Goal: Transaction & Acquisition: Purchase product/service

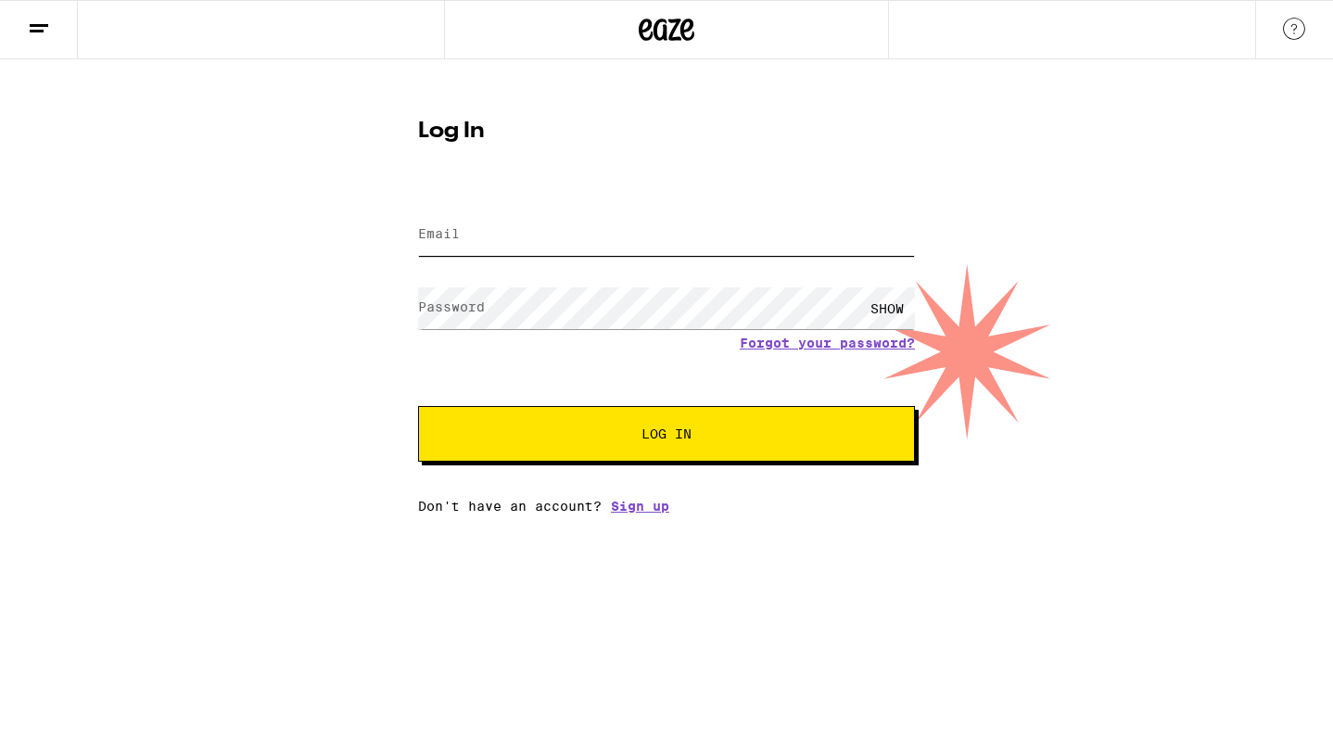
type input "[EMAIL_ADDRESS][DOMAIN_NAME]"
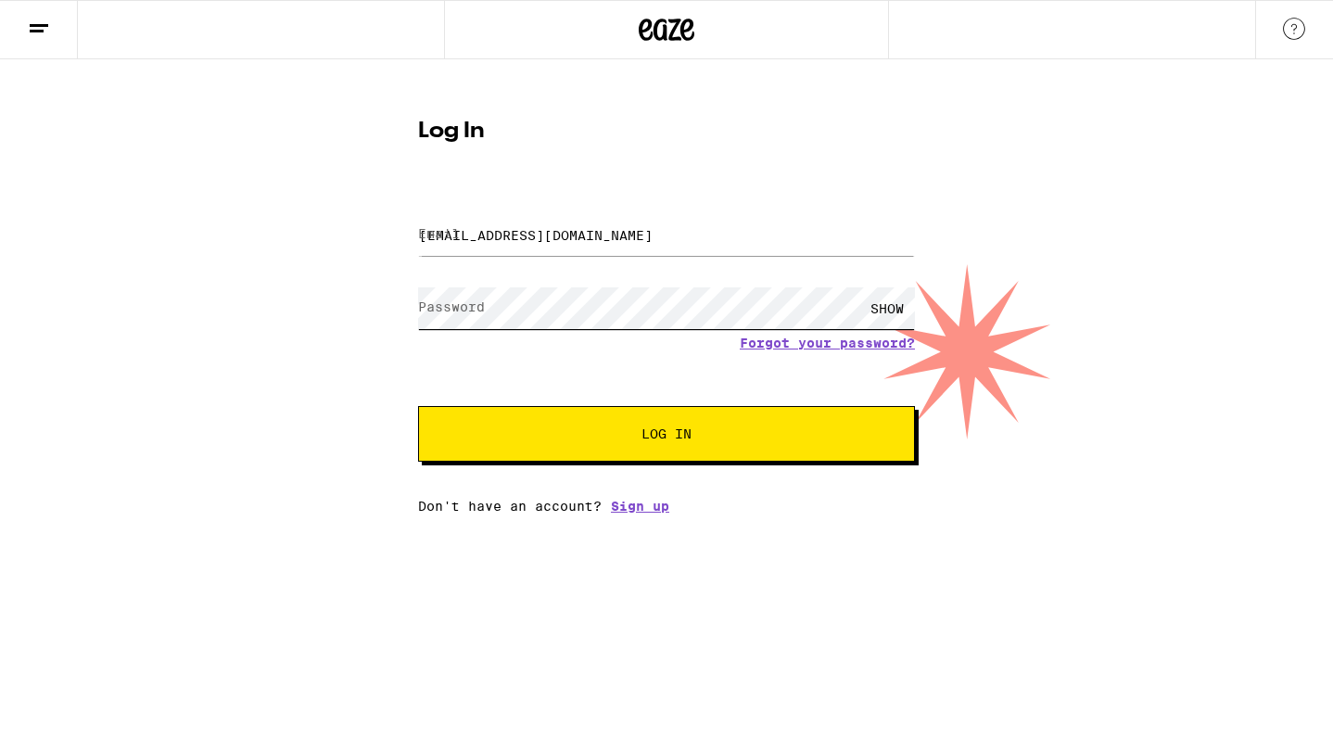
click at [666, 436] on button "Log In" at bounding box center [666, 434] width 497 height 56
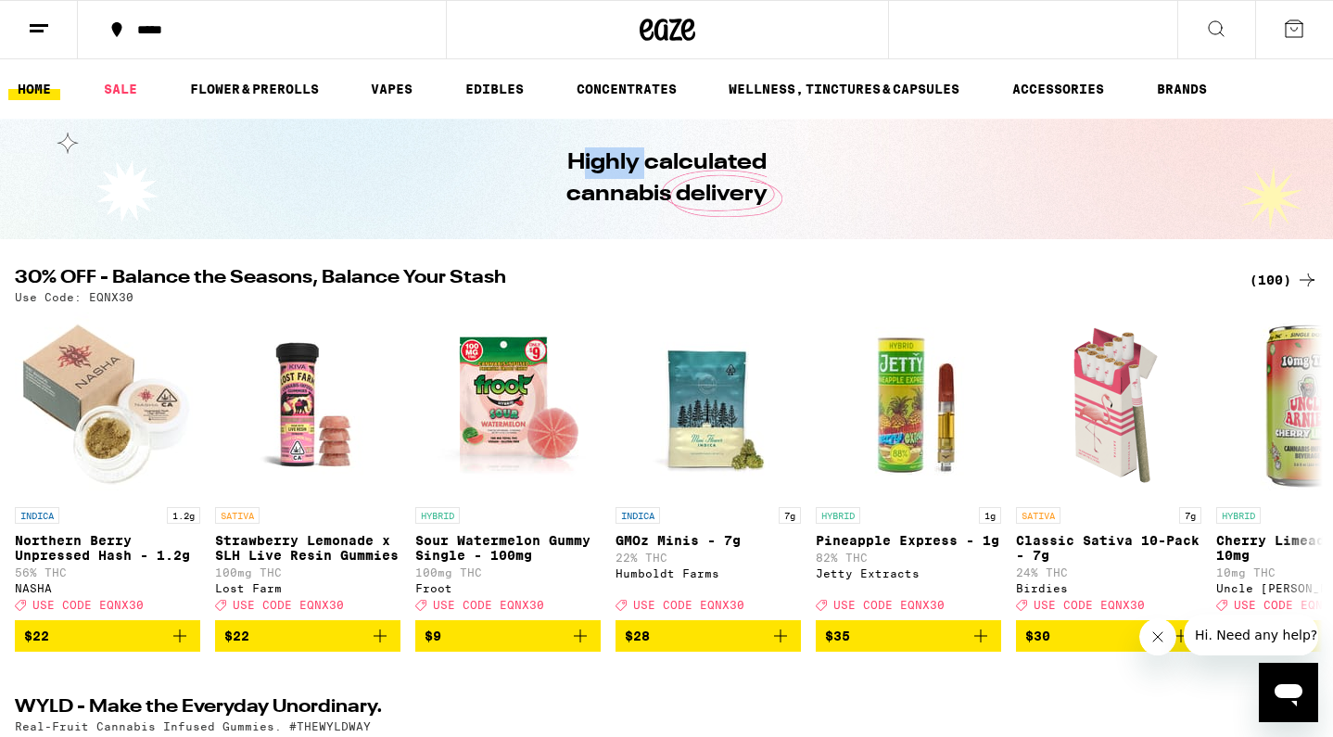
drag, startPoint x: 584, startPoint y: 160, endPoint x: 645, endPoint y: 159, distance: 61.2
click at [645, 159] on h1 "Highly calculated cannabis delivery" at bounding box center [667, 178] width 306 height 63
click at [614, 155] on h1 "Highly calculated cannabis delivery" at bounding box center [667, 178] width 306 height 63
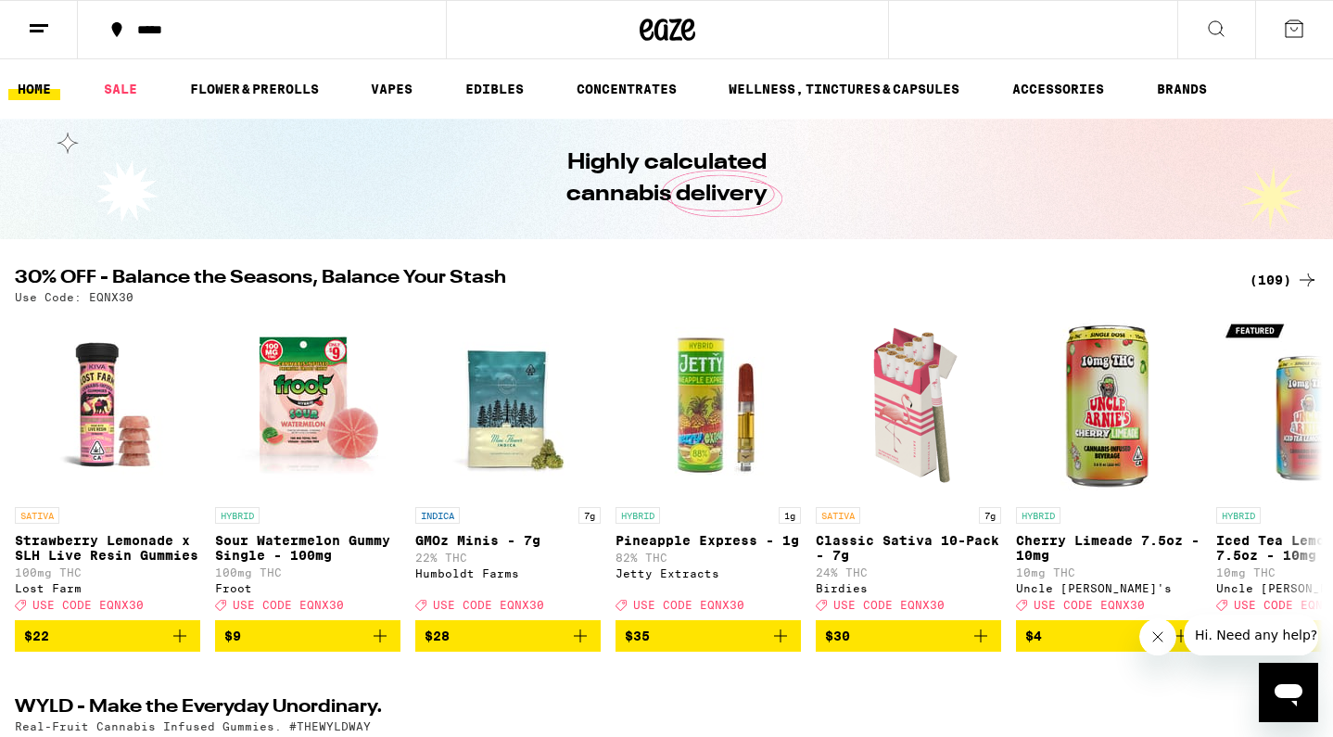
click at [193, 19] on button "*****" at bounding box center [262, 30] width 368 height 56
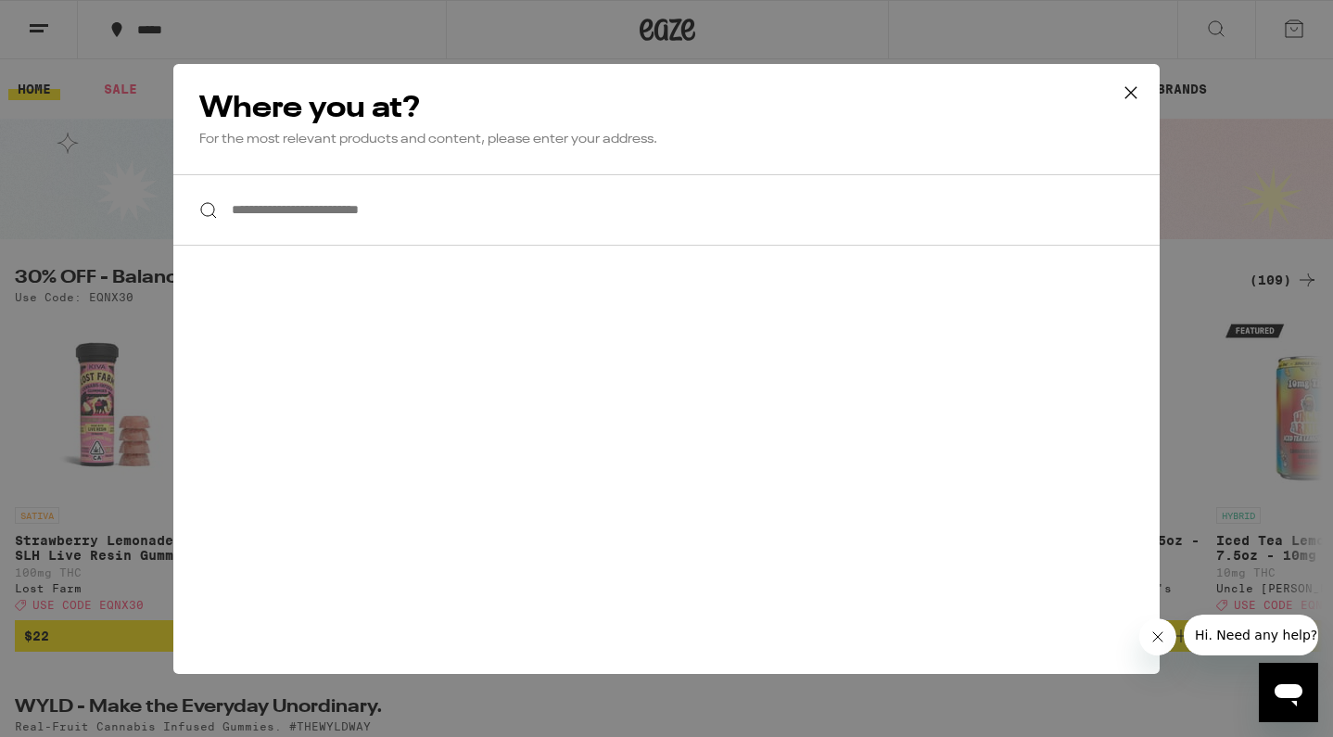
click at [400, 204] on input "**********" at bounding box center [666, 209] width 986 height 71
paste input "*****"
click at [395, 239] on input "*****" at bounding box center [666, 209] width 986 height 71
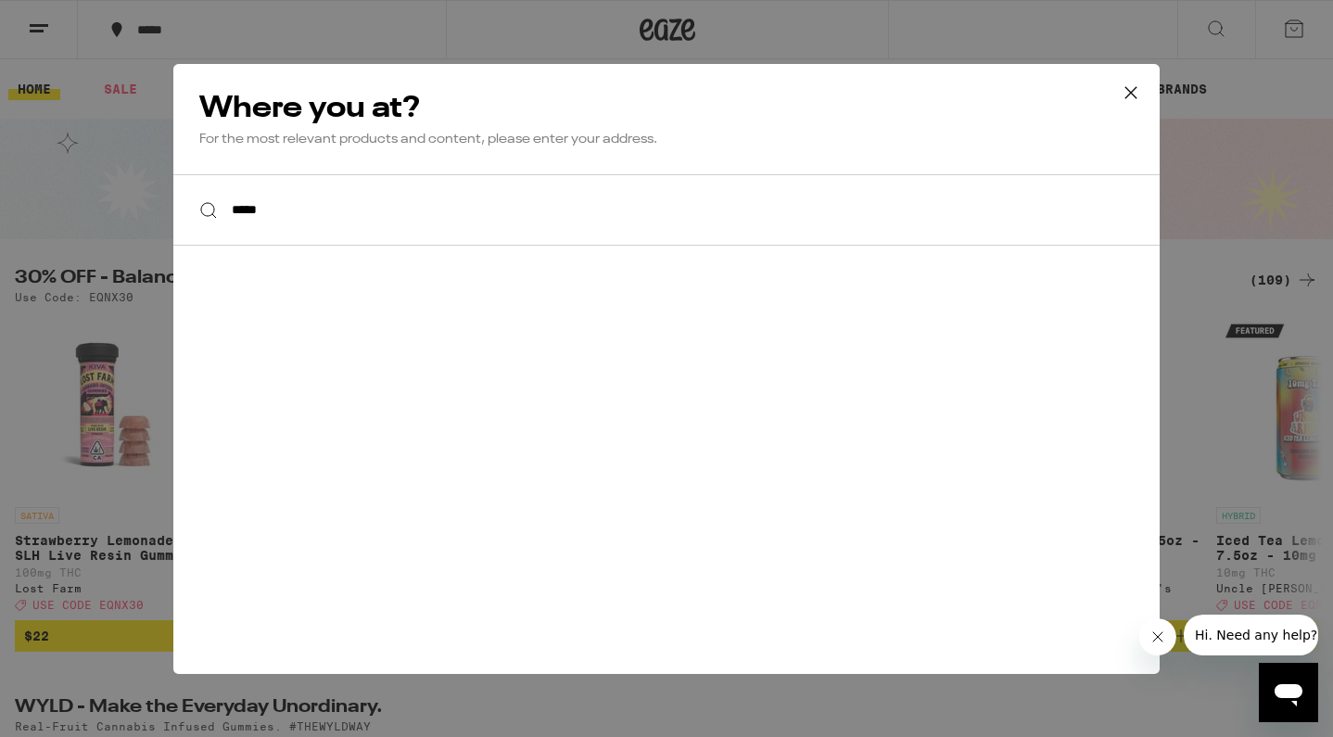
paste input "********"
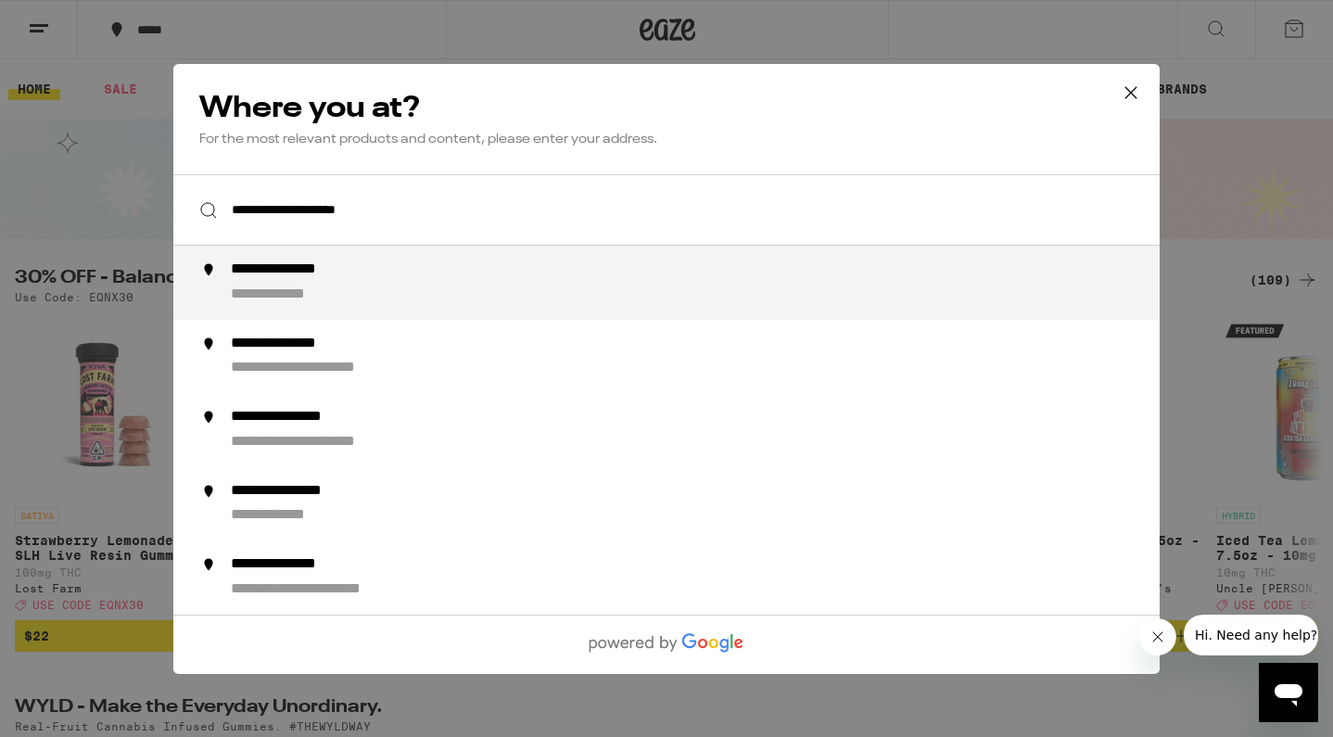
click at [359, 290] on div "**********" at bounding box center [704, 282] width 946 height 44
type input "**********"
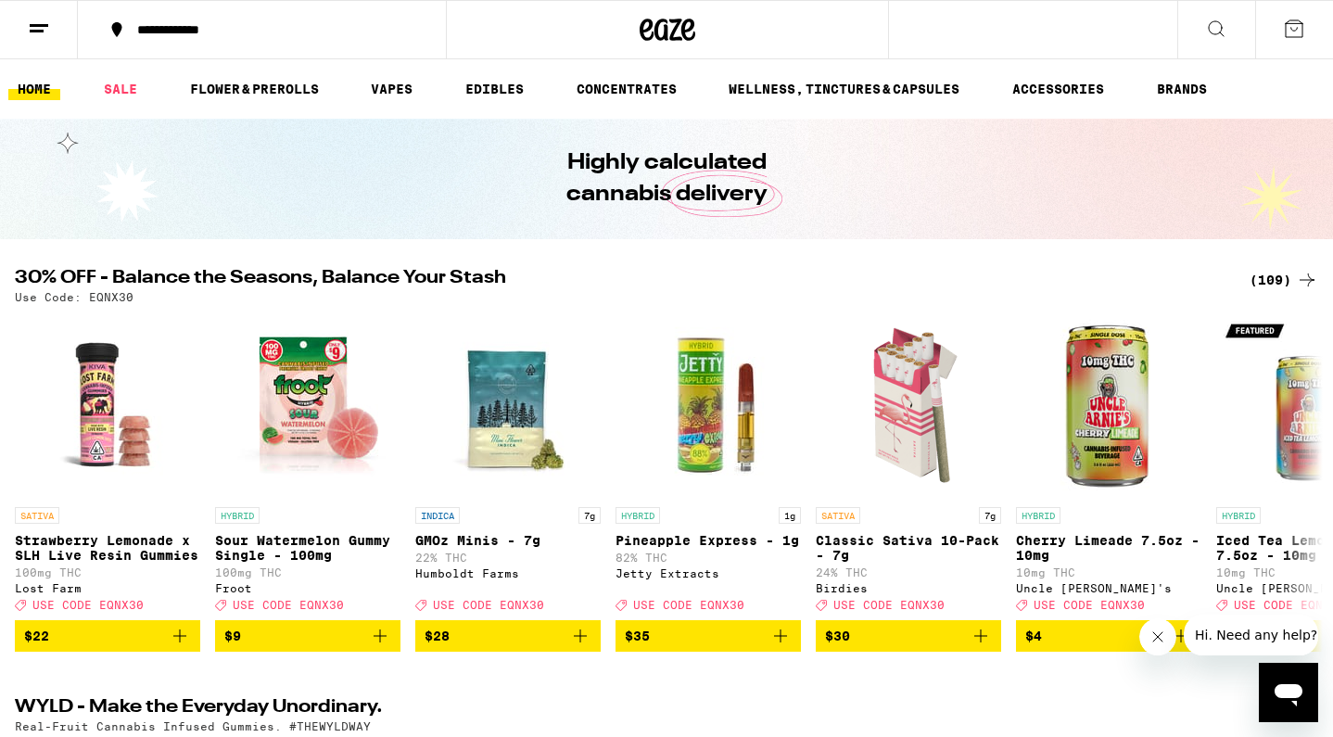
drag, startPoint x: 392, startPoint y: 86, endPoint x: 337, endPoint y: 90, distance: 54.8
click at [251, 91] on link "FLOWER & PREROLLS" at bounding box center [254, 89] width 147 height 22
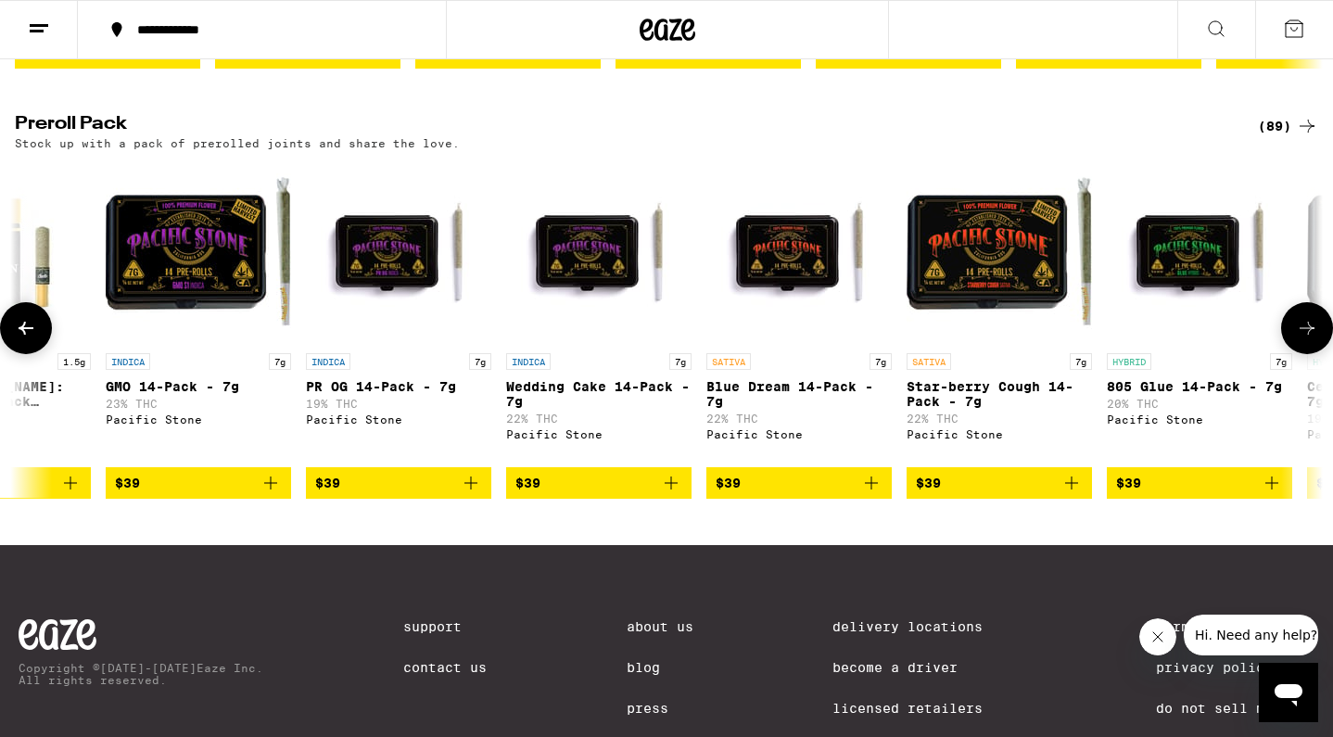
scroll to position [0, 9123]
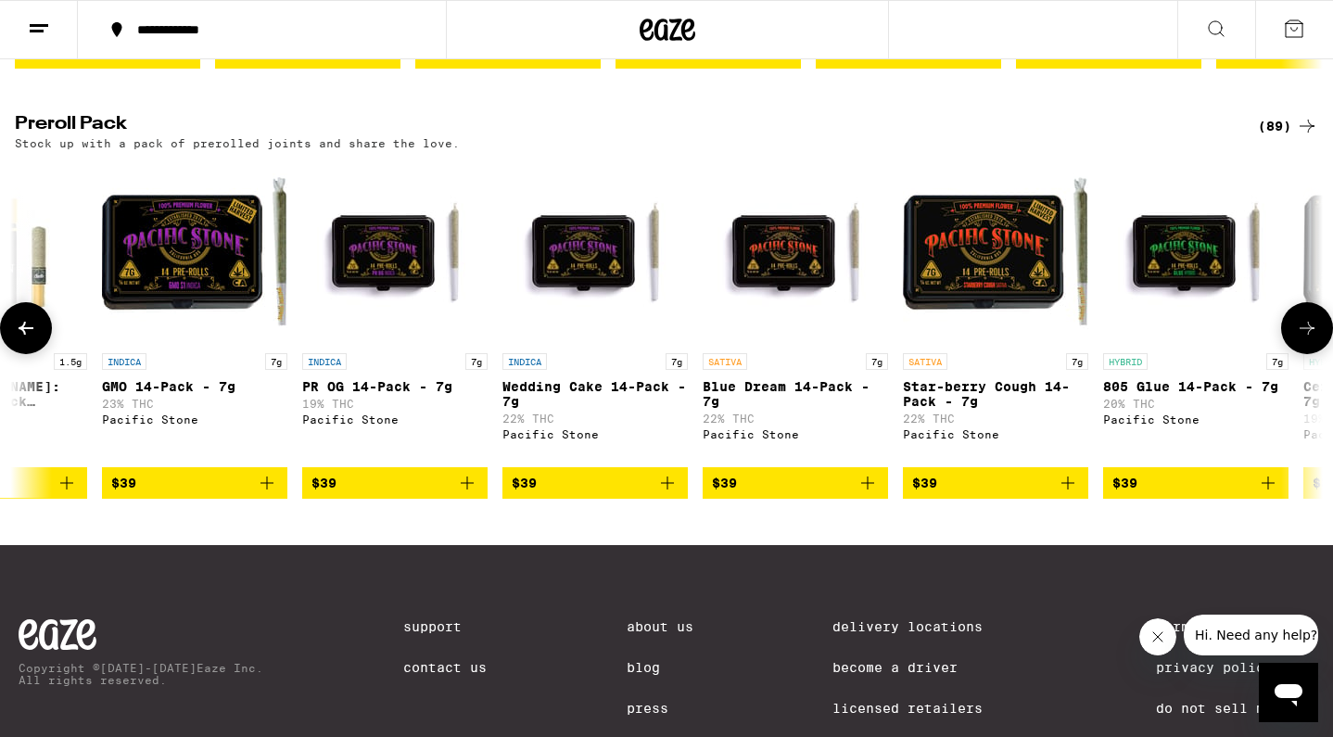
click at [782, 311] on img "Open page for Blue Dream 14-Pack - 7g from Pacific Stone" at bounding box center [795, 251] width 185 height 185
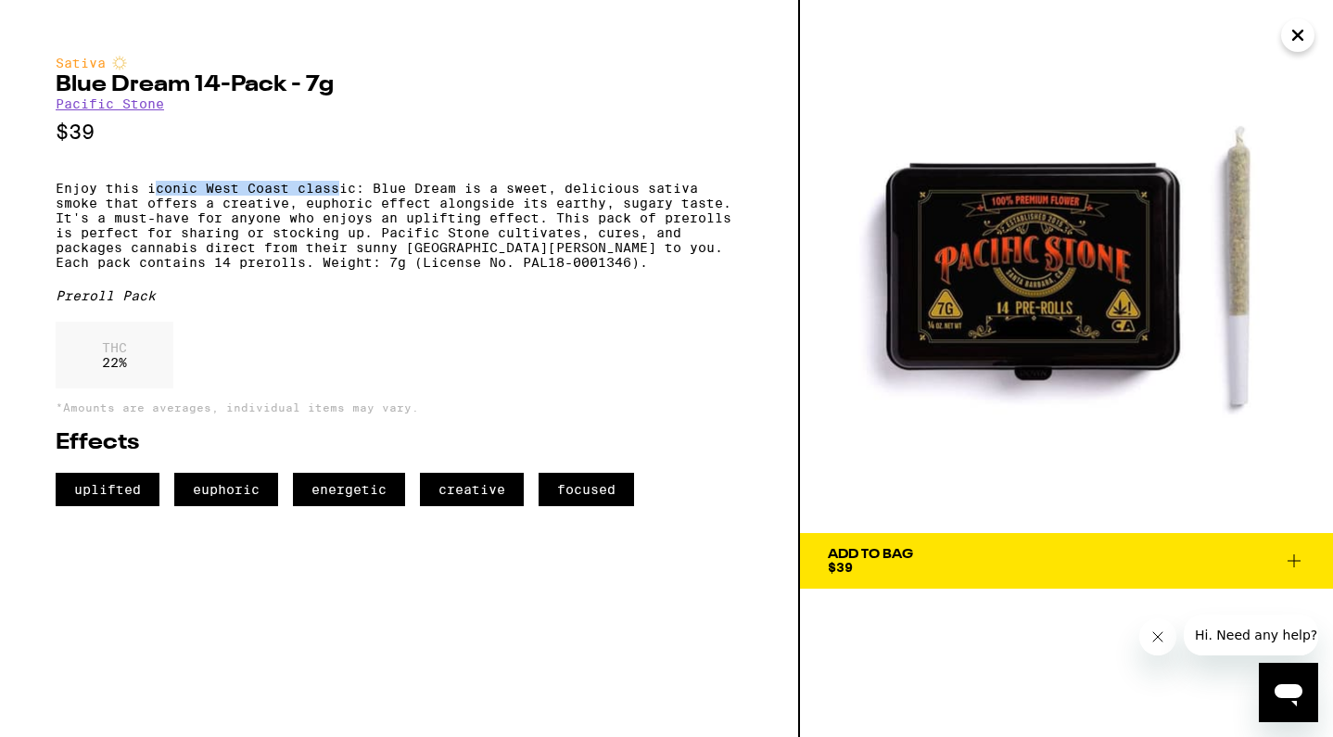
drag, startPoint x: 158, startPoint y: 192, endPoint x: 343, endPoint y: 188, distance: 185.4
click at [356, 207] on p "Enjoy this iconic West Coast classic: Blue Dream is a sweet, delicious sativa s…" at bounding box center [399, 225] width 687 height 89
drag, startPoint x: 396, startPoint y: 199, endPoint x: 554, endPoint y: 184, distance: 159.2
click at [586, 199] on p "Enjoy this iconic West Coast classic: Blue Dream is a sweet, delicious sativa s…" at bounding box center [399, 225] width 687 height 89
click at [1296, 557] on icon at bounding box center [1294, 561] width 22 height 22
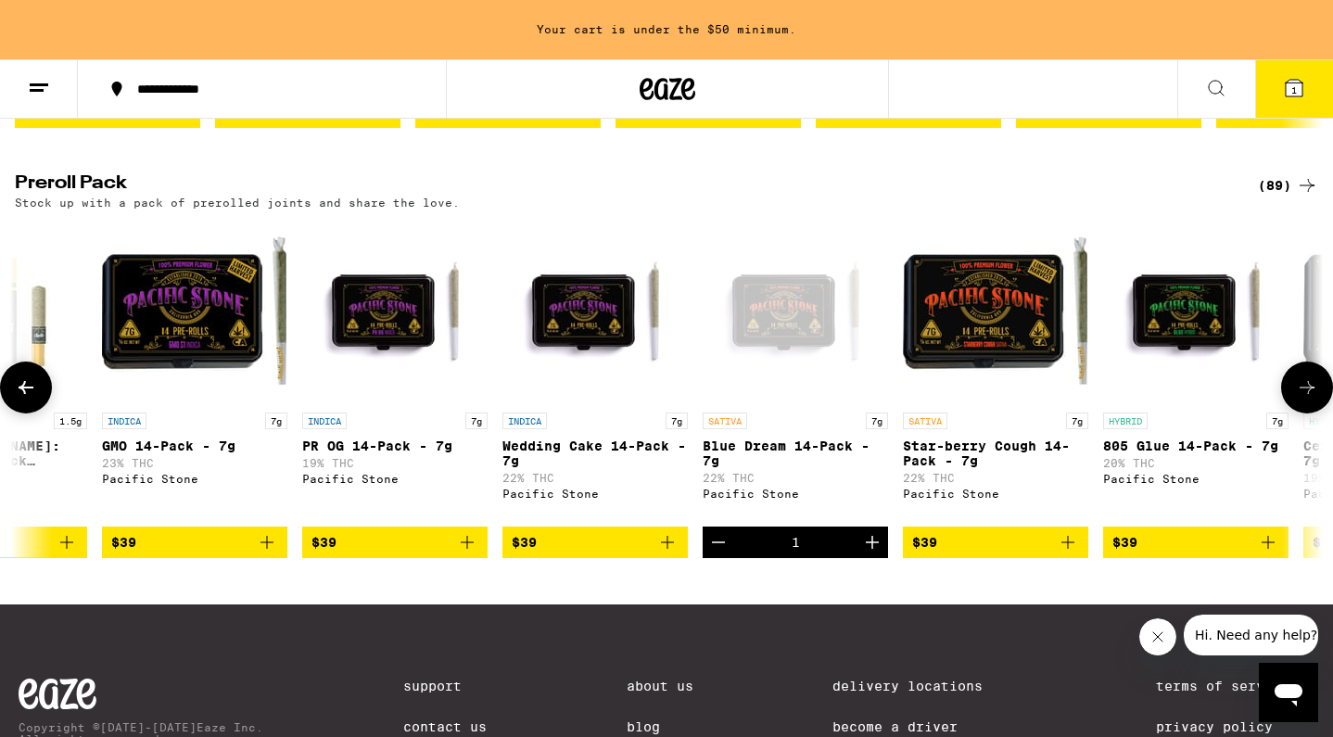
click at [876, 553] on icon "Increment" at bounding box center [872, 542] width 22 height 22
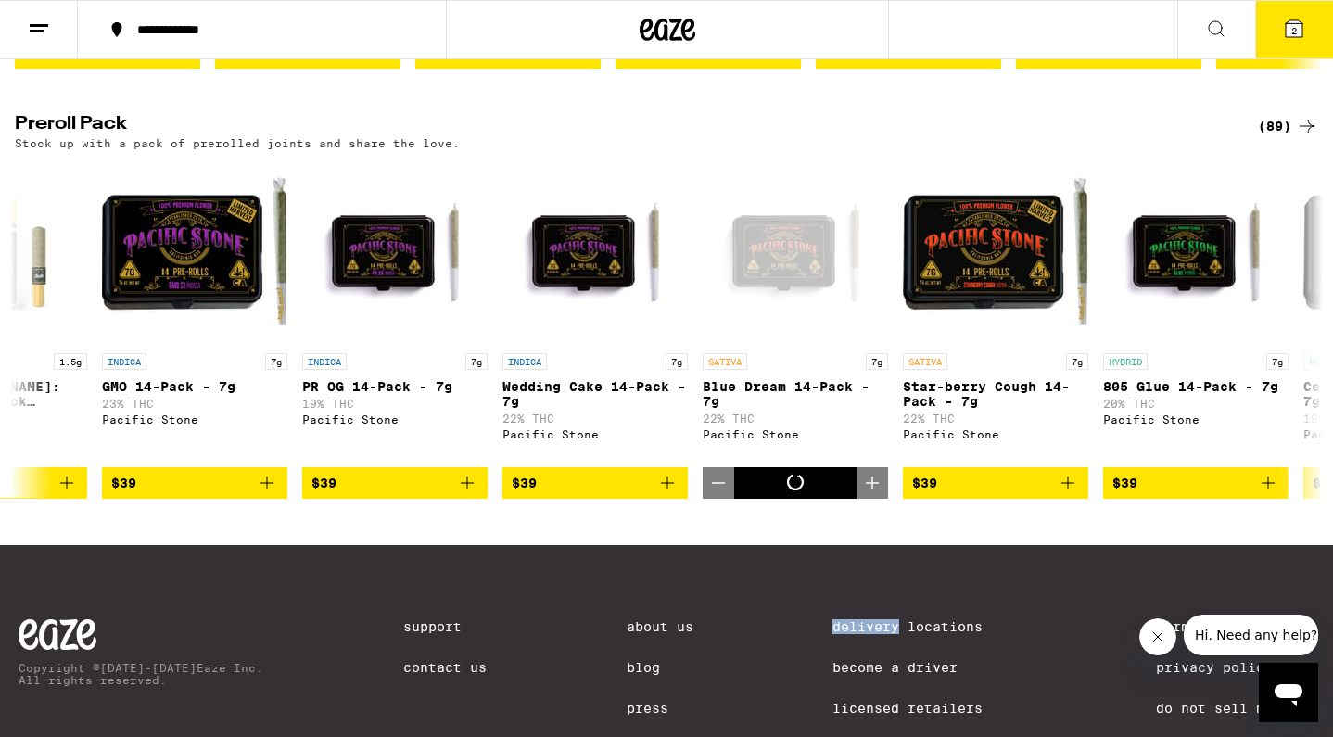
click at [875, 494] on icon "Increment" at bounding box center [872, 483] width 22 height 22
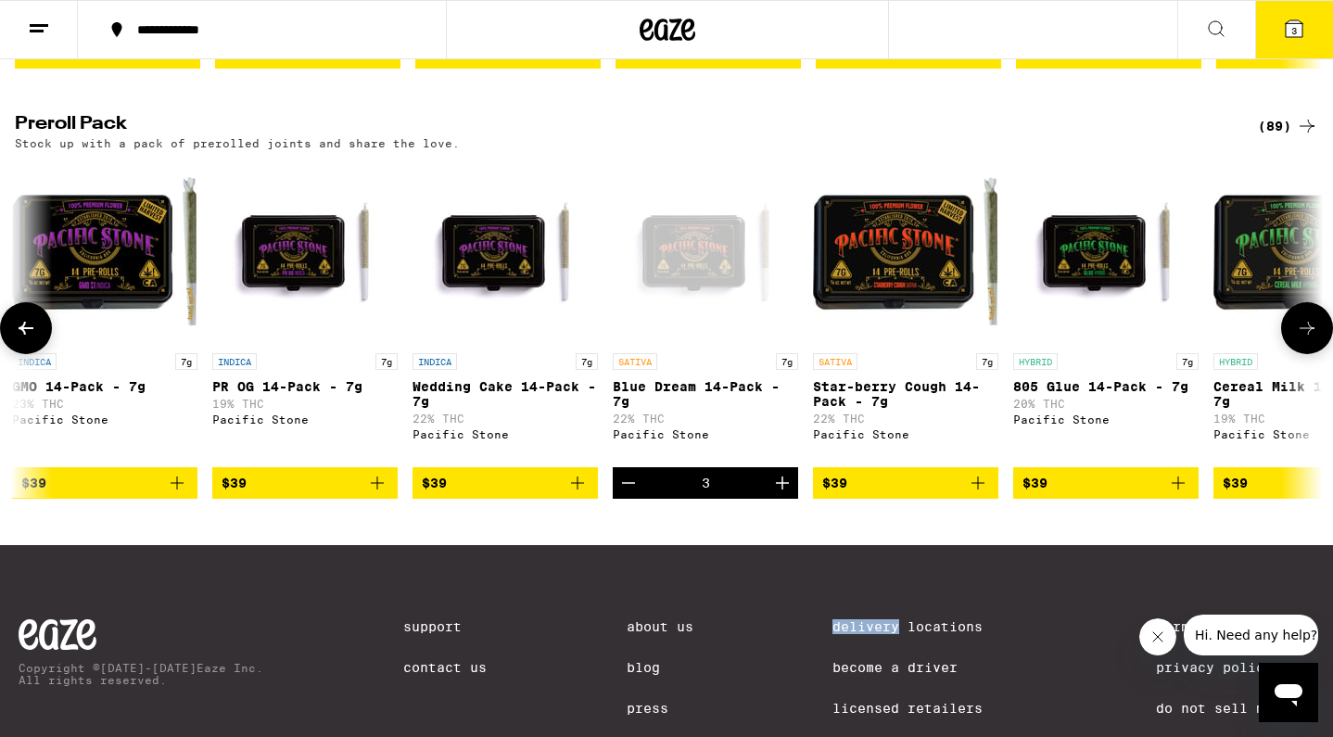
scroll to position [0, 9214]
click at [902, 344] on img "Open page for Star-berry Cough 14-Pack - 7g from Pacific Stone" at bounding box center [904, 251] width 185 height 185
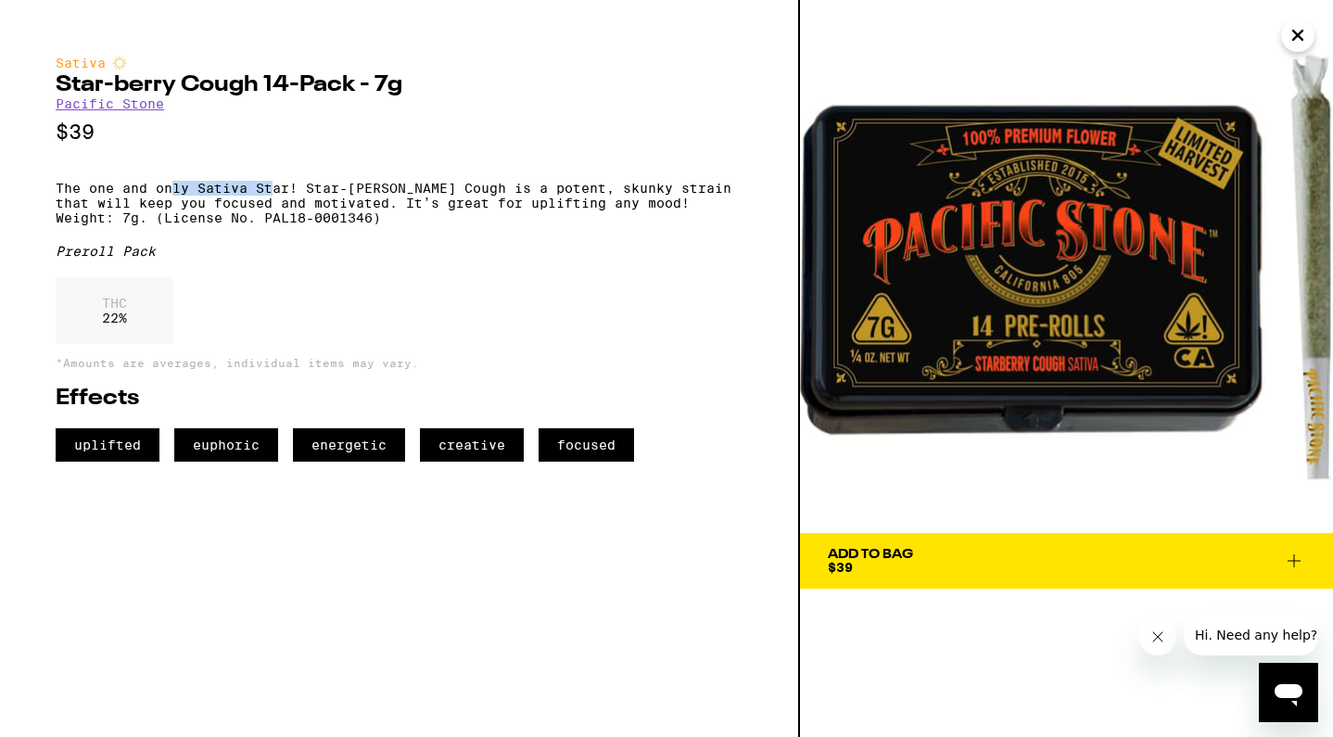
drag, startPoint x: 174, startPoint y: 197, endPoint x: 273, endPoint y: 197, distance: 98.3
click at [273, 197] on p "The one and only Sativa Star! Star-[PERSON_NAME] Cough is a potent, skunky stra…" at bounding box center [399, 203] width 687 height 44
click at [303, 202] on p "The one and only Sativa Star! Star-[PERSON_NAME] Cough is a potent, skunky stra…" at bounding box center [399, 203] width 687 height 44
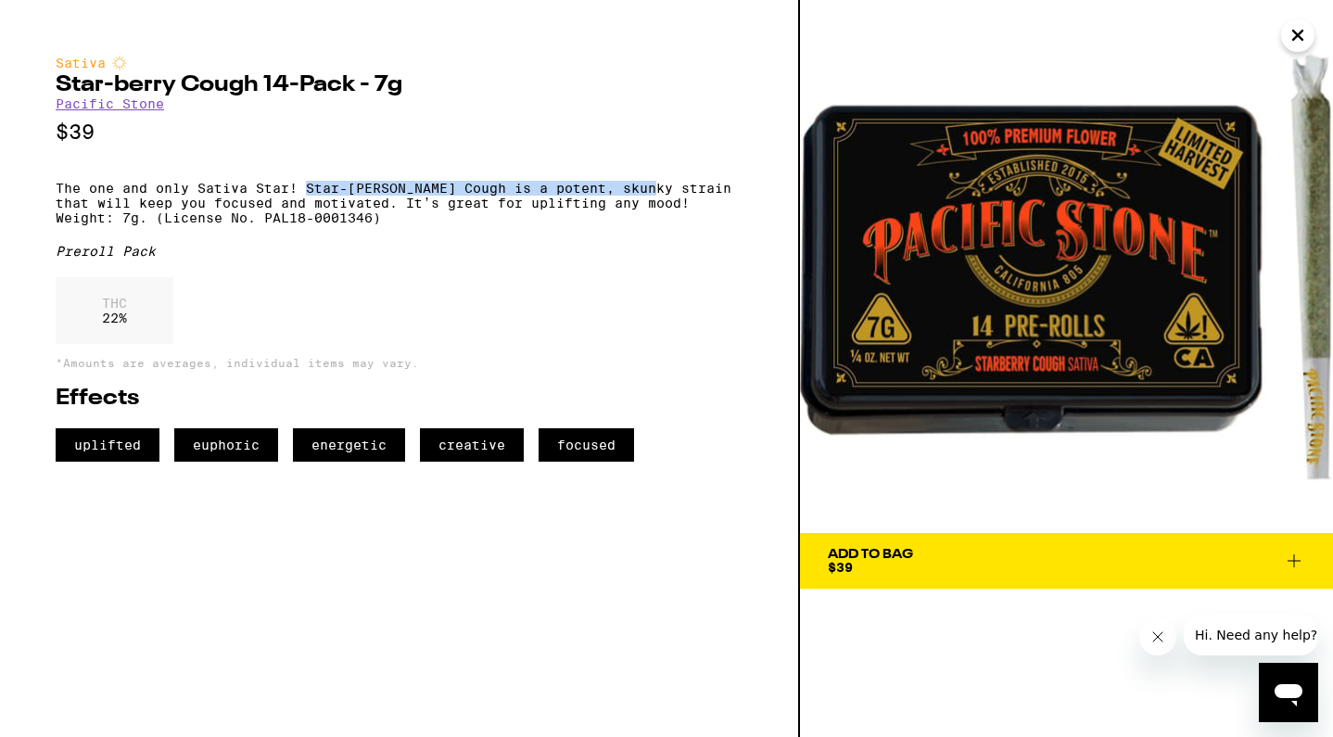
drag, startPoint x: 305, startPoint y: 194, endPoint x: 659, endPoint y: 202, distance: 354.2
click at [659, 202] on p "The one and only Sativa Star! Star-[PERSON_NAME] Cough is a potent, skunky stra…" at bounding box center [399, 203] width 687 height 44
drag, startPoint x: 229, startPoint y: 206, endPoint x: 293, endPoint y: 206, distance: 64.0
click at [293, 206] on p "The one and only Sativa Star! Star-[PERSON_NAME] Cough is a potent, skunky stra…" at bounding box center [399, 203] width 687 height 44
click at [310, 206] on p "The one and only Sativa Star! Star-[PERSON_NAME] Cough is a potent, skunky stra…" at bounding box center [399, 203] width 687 height 44
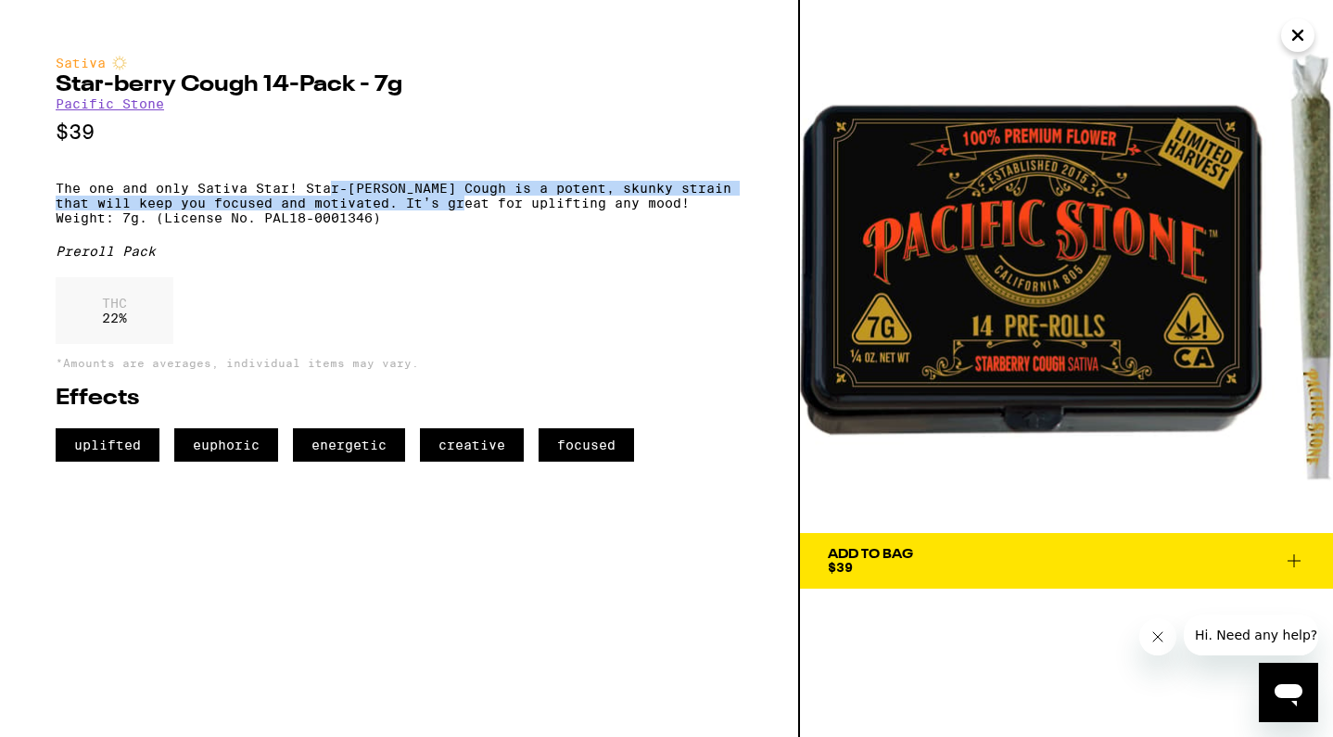
drag, startPoint x: 334, startPoint y: 199, endPoint x: 494, endPoint y: 217, distance: 161.3
click at [494, 218] on p "The one and only Sativa Star! Star-[PERSON_NAME] Cough is a potent, skunky stra…" at bounding box center [399, 203] width 687 height 44
click at [439, 218] on p "The one and only Sativa Star! Star-[PERSON_NAME] Cough is a potent, skunky stra…" at bounding box center [399, 203] width 687 height 44
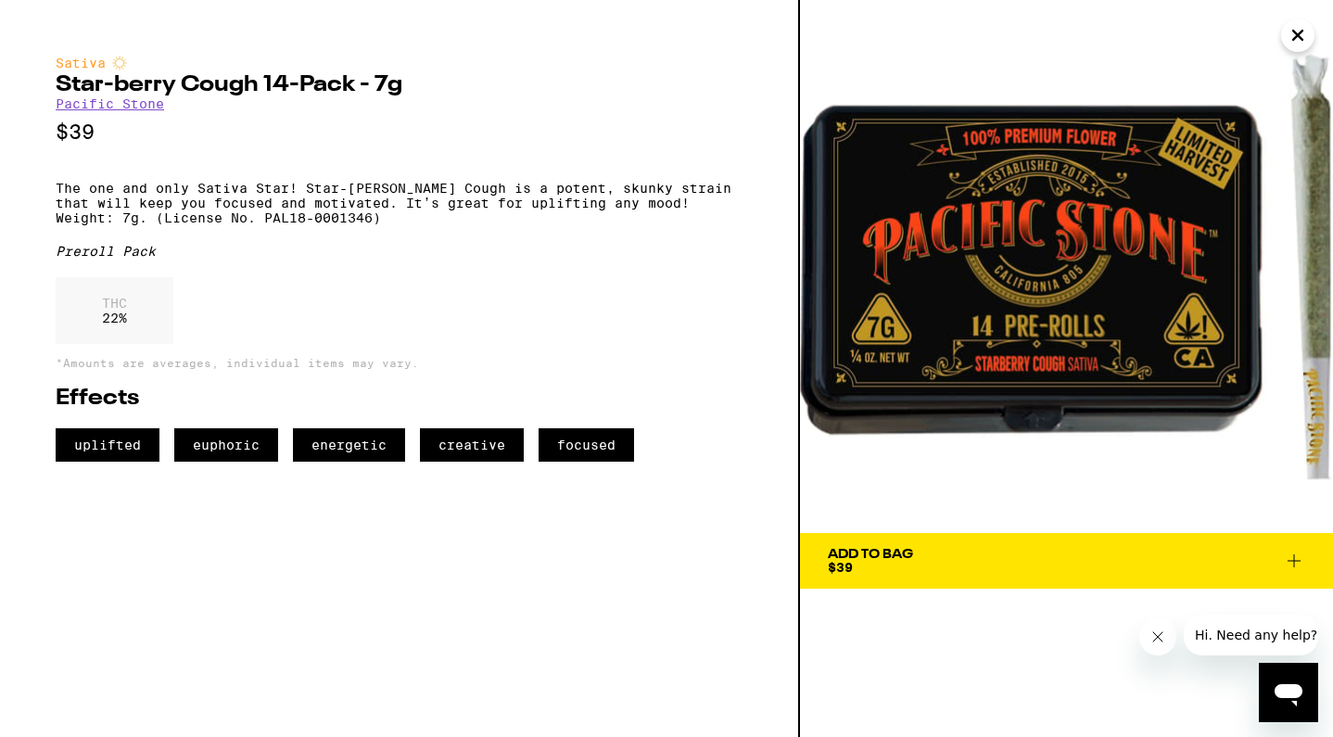
click at [1291, 570] on icon at bounding box center [1294, 561] width 22 height 22
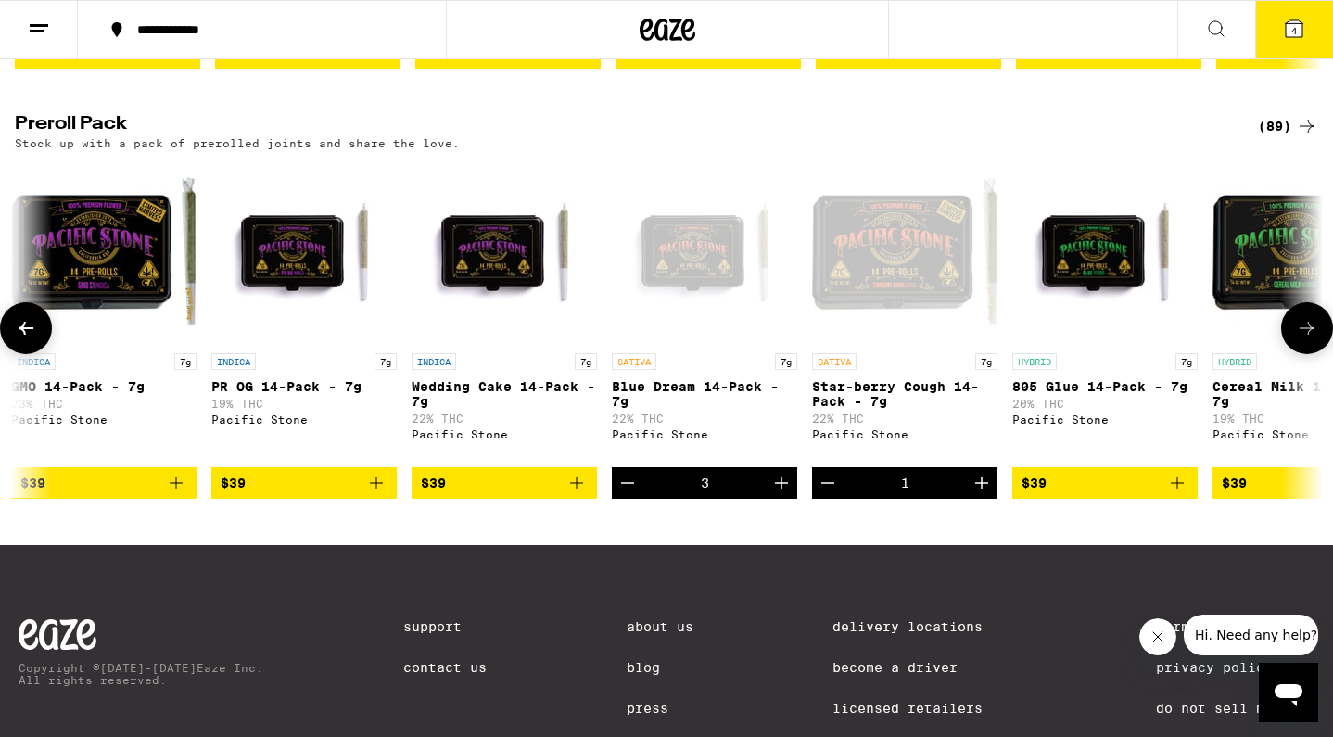
click at [982, 489] on icon "Increment" at bounding box center [981, 482] width 13 height 13
click at [708, 309] on div "Open page for Blue Dream 14-Pack - 7g from Pacific Stone" at bounding box center [704, 251] width 185 height 185
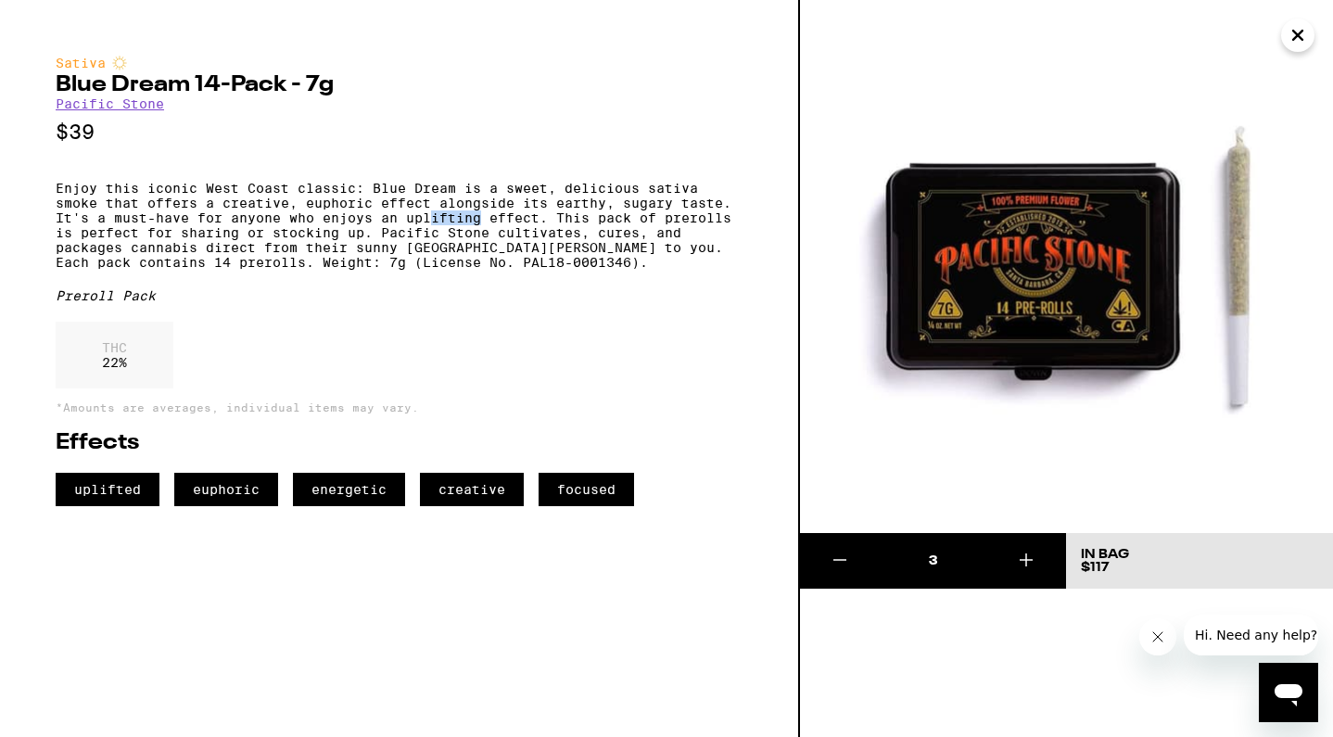
drag, startPoint x: 433, startPoint y: 229, endPoint x: 485, endPoint y: 229, distance: 51.9
click at [485, 229] on p "Enjoy this iconic West Coast classic: Blue Dream is a sweet, delicious sativa s…" at bounding box center [399, 225] width 687 height 89
click at [503, 227] on p "Enjoy this iconic West Coast classic: Blue Dream is a sweet, delicious sativa s…" at bounding box center [399, 225] width 687 height 89
drag, startPoint x: 387, startPoint y: 246, endPoint x: 536, endPoint y: 246, distance: 149.2
click at [536, 246] on p "Enjoy this iconic West Coast classic: Blue Dream is a sweet, delicious sativa s…" at bounding box center [399, 225] width 687 height 89
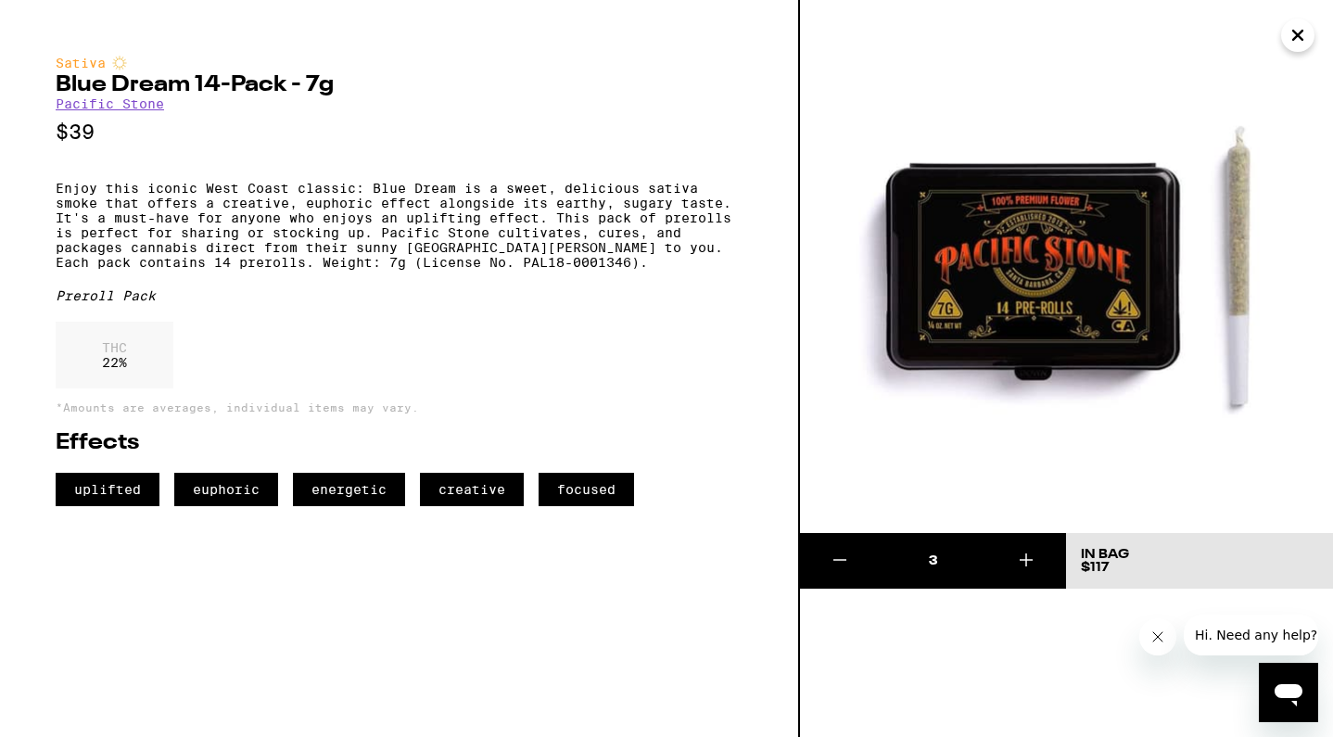
click at [408, 235] on p "Enjoy this iconic West Coast classic: Blue Dream is a sweet, delicious sativa s…" at bounding box center [399, 225] width 687 height 89
drag, startPoint x: 383, startPoint y: 234, endPoint x: 484, endPoint y: 234, distance: 101.0
click at [485, 234] on p "Enjoy this iconic West Coast classic: Blue Dream is a sweet, delicious sativa s…" at bounding box center [399, 225] width 687 height 89
click at [518, 235] on p "Enjoy this iconic West Coast classic: Blue Dream is a sweet, delicious sativa s…" at bounding box center [399, 225] width 687 height 89
drag, startPoint x: 550, startPoint y: 232, endPoint x: 633, endPoint y: 225, distance: 83.7
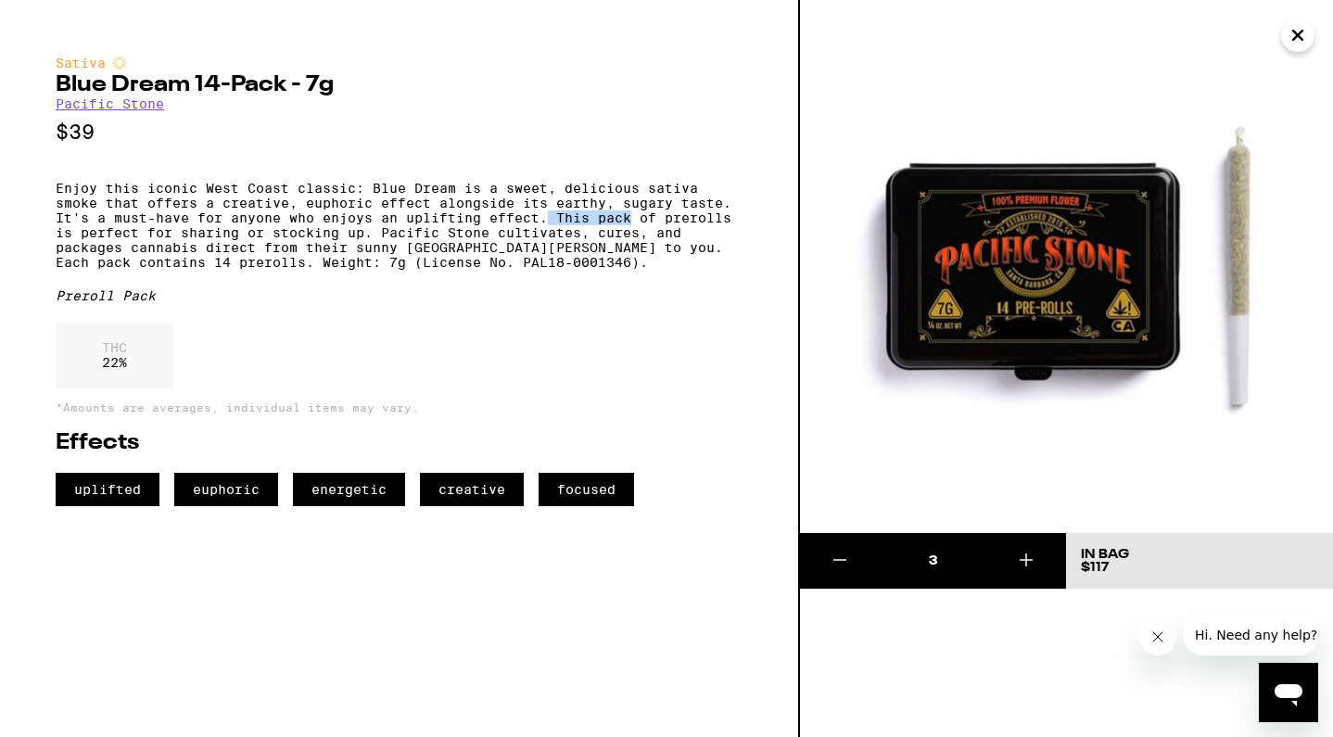
click at [634, 227] on p "Enjoy this iconic West Coast classic: Blue Dream is a sweet, delicious sativa s…" at bounding box center [399, 225] width 687 height 89
drag, startPoint x: 286, startPoint y: 239, endPoint x: 373, endPoint y: 239, distance: 86.2
click at [373, 239] on p "Enjoy this iconic West Coast classic: Blue Dream is a sweet, delicious sativa s…" at bounding box center [399, 225] width 687 height 89
click at [403, 229] on p "Enjoy this iconic West Coast classic: Blue Dream is a sweet, delicious sativa s…" at bounding box center [399, 225] width 687 height 89
drag, startPoint x: 461, startPoint y: 214, endPoint x: 544, endPoint y: 214, distance: 83.4
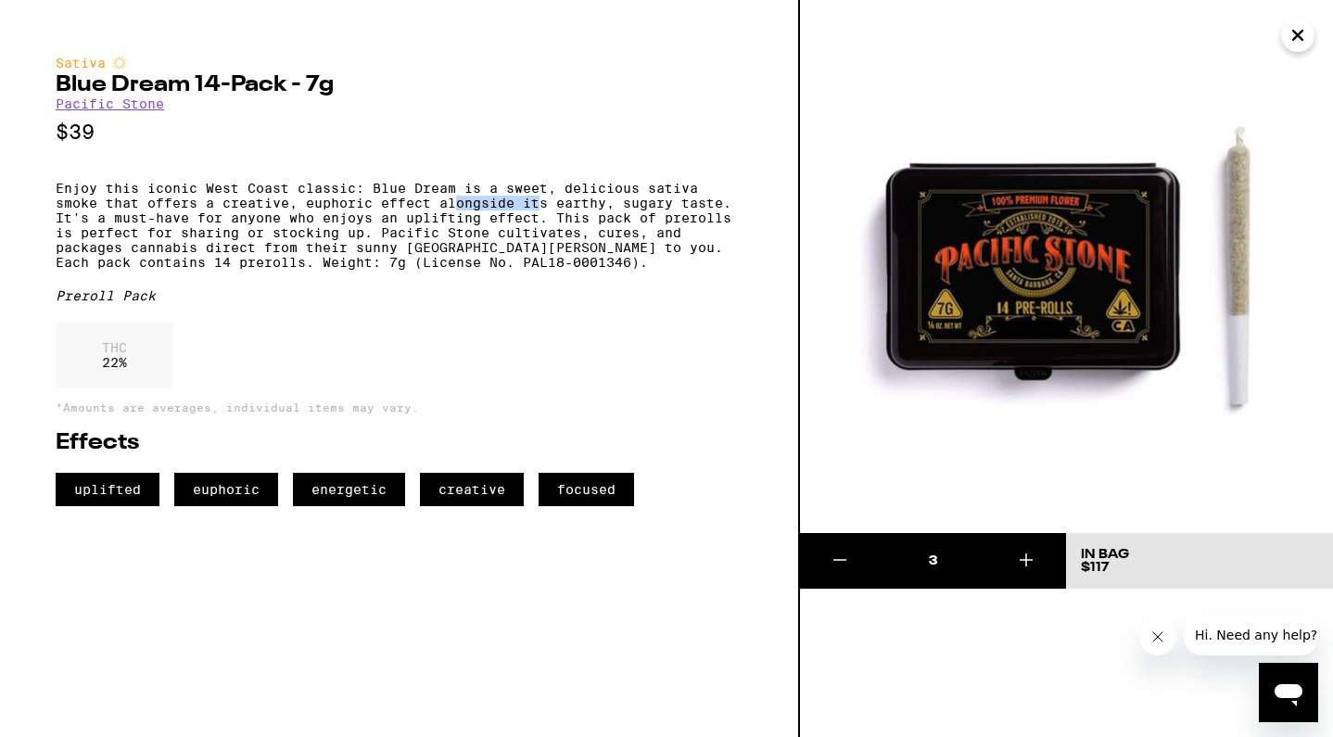
click at [544, 214] on p "Enjoy this iconic West Coast classic: Blue Dream is a sweet, delicious sativa s…" at bounding box center [399, 225] width 687 height 89
click at [415, 214] on p "Enjoy this iconic West Coast classic: Blue Dream is a sweet, delicious sativa s…" at bounding box center [399, 225] width 687 height 89
drag, startPoint x: 259, startPoint y: 230, endPoint x: 393, endPoint y: 230, distance: 134.4
click at [395, 230] on p "Enjoy this iconic West Coast classic: Blue Dream is a sweet, delicious sativa s…" at bounding box center [399, 225] width 687 height 89
click at [1291, 36] on icon "Close" at bounding box center [1298, 35] width 22 height 28
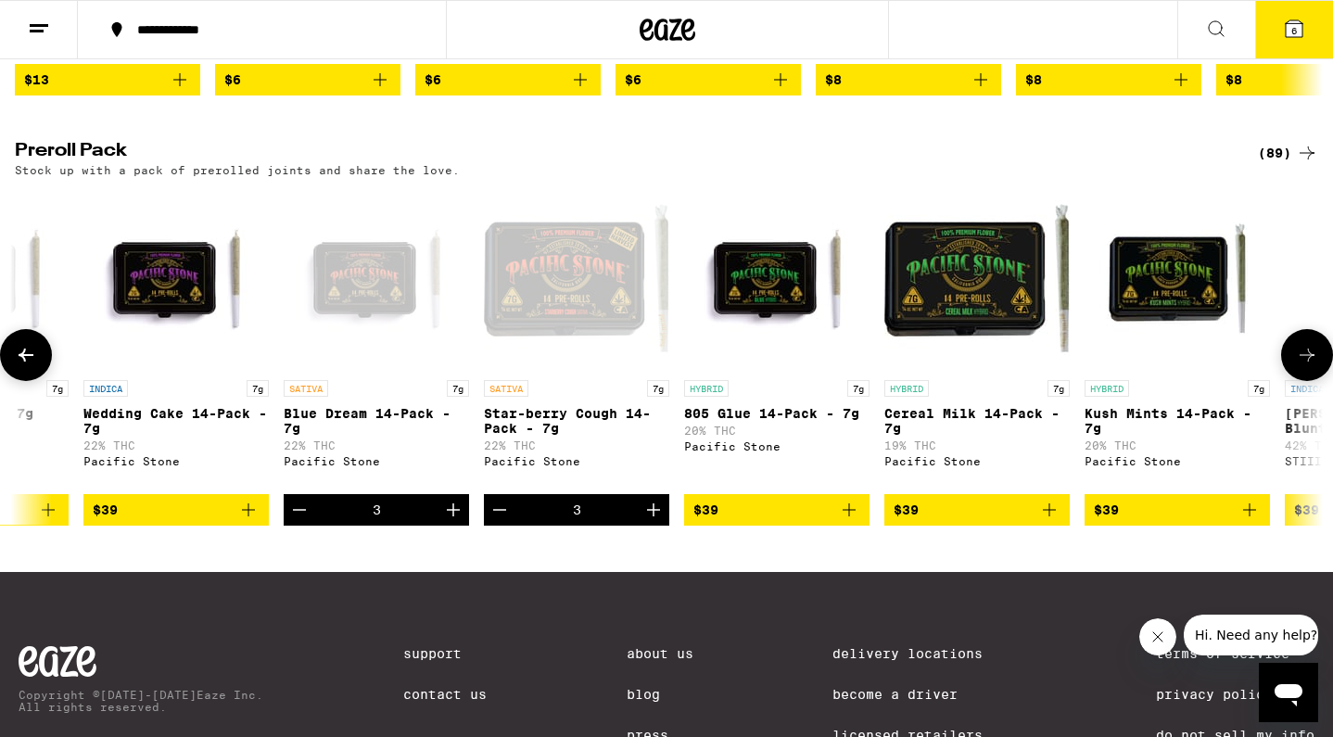
scroll to position [0, 9564]
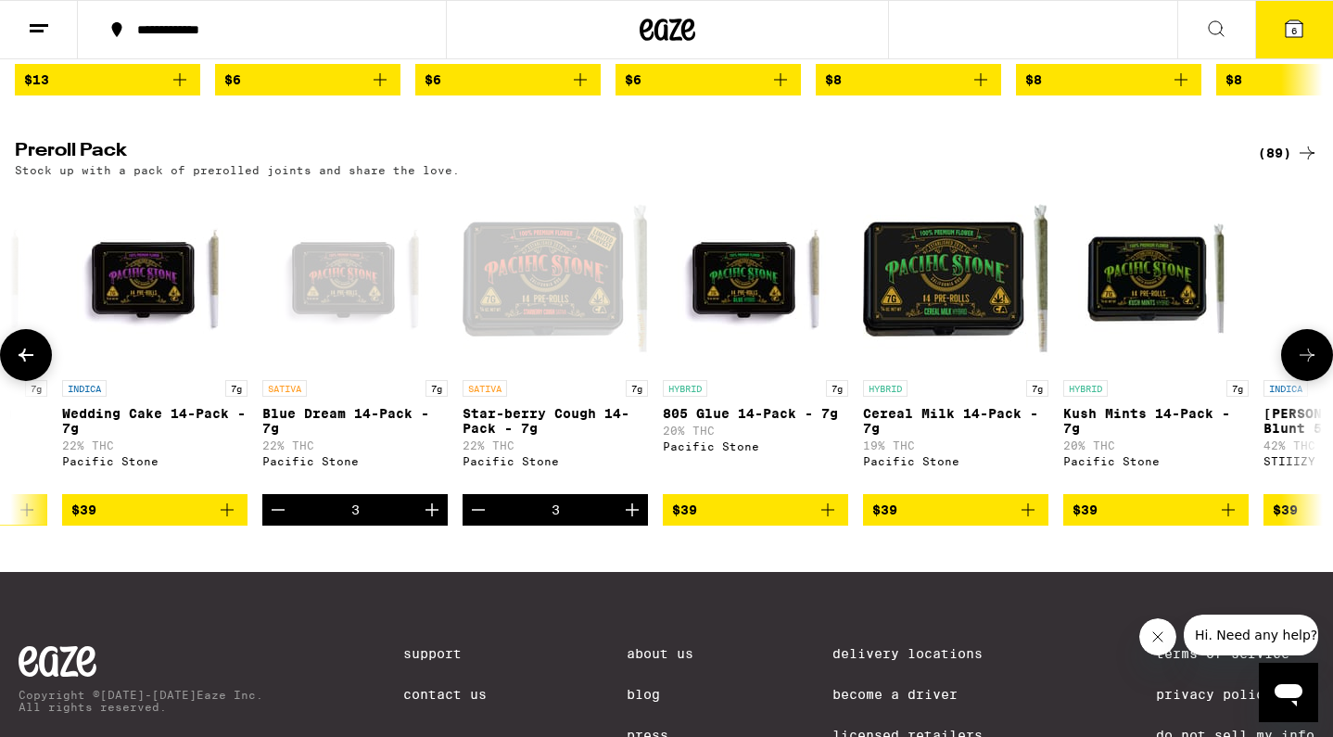
click at [435, 516] on icon "Increment" at bounding box center [431, 509] width 13 height 13
drag, startPoint x: 275, startPoint y: 567, endPoint x: 428, endPoint y: 549, distance: 154.1
click at [428, 526] on div "4" at bounding box center [354, 510] width 185 height 32
click at [642, 521] on icon "Increment" at bounding box center [632, 510] width 22 height 22
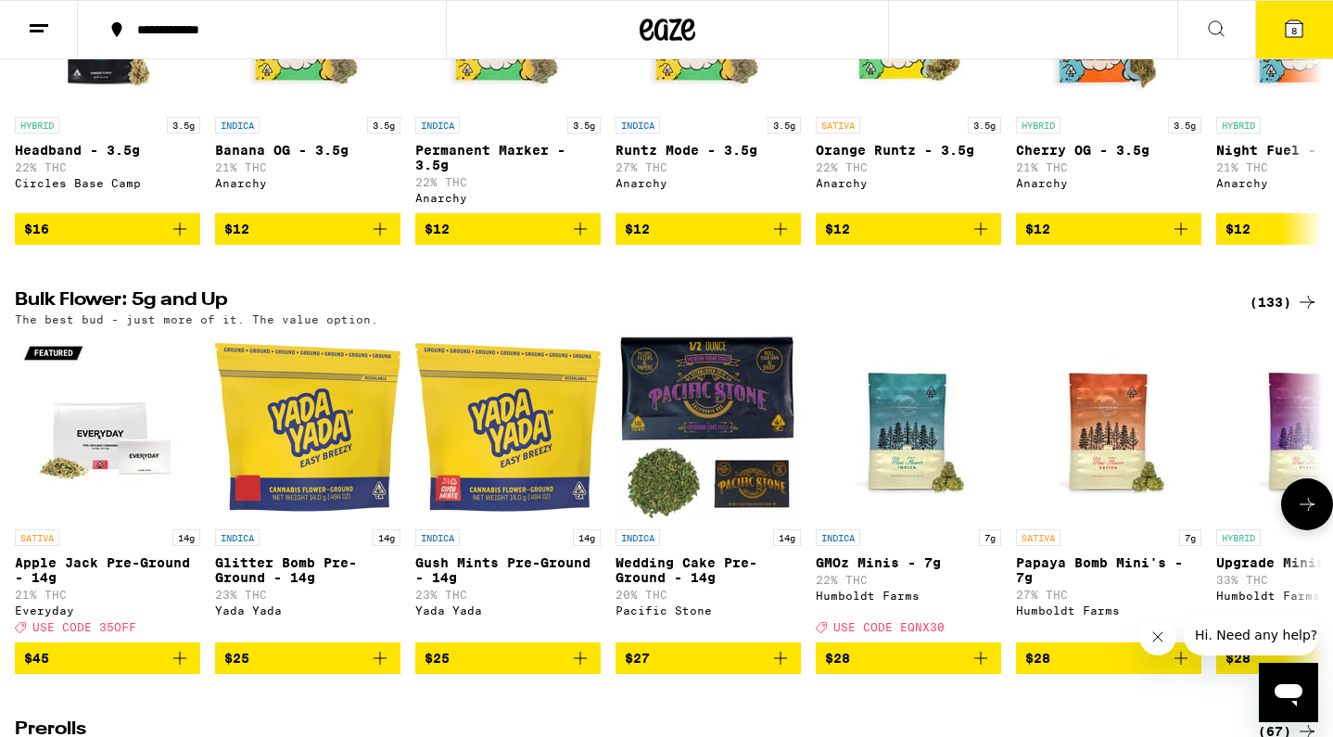
scroll to position [387, 0]
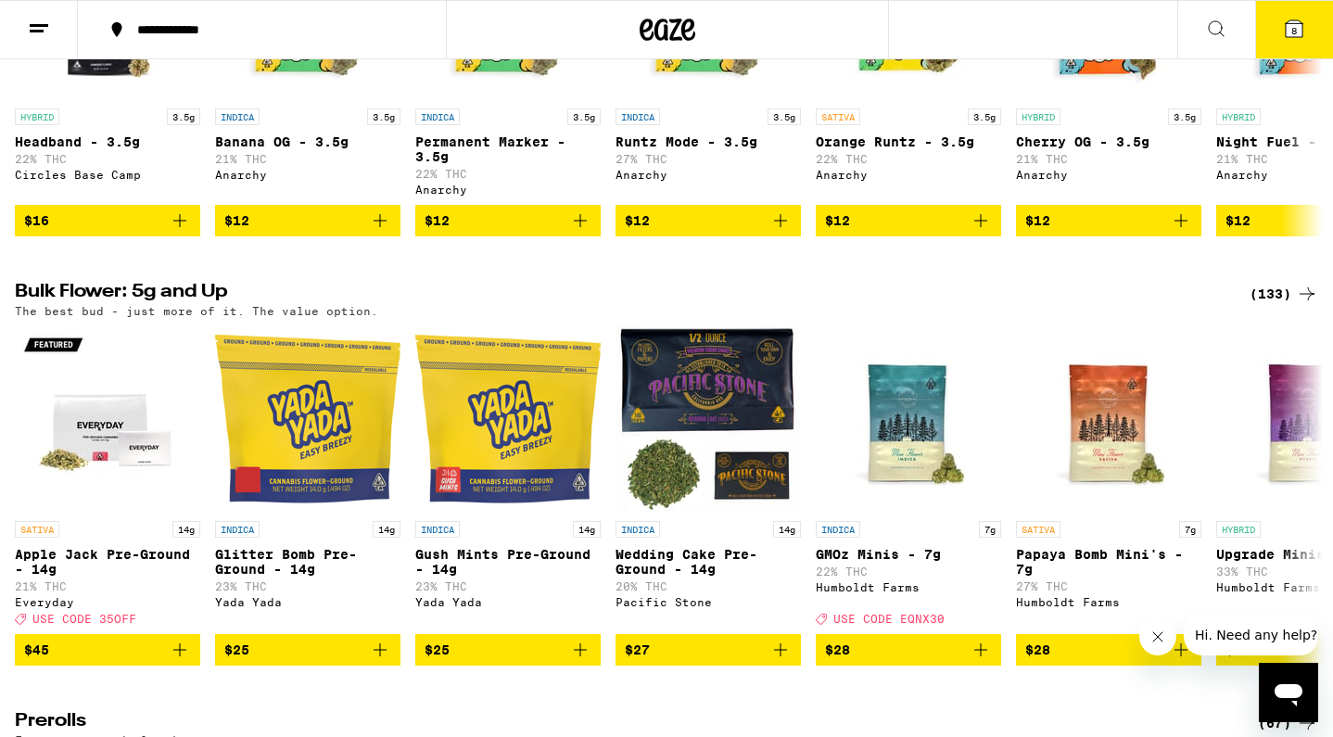
click at [1286, 305] on div "(133)" at bounding box center [1284, 294] width 69 height 22
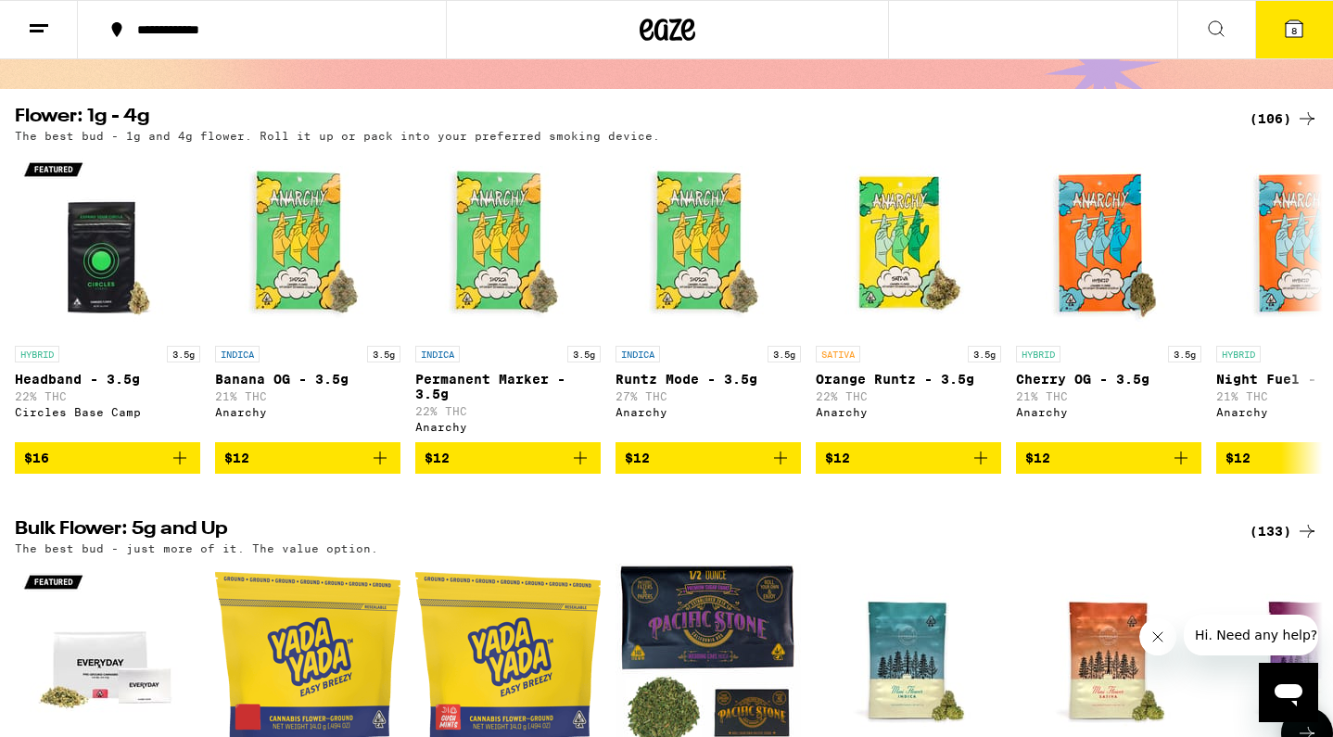
scroll to position [151, 0]
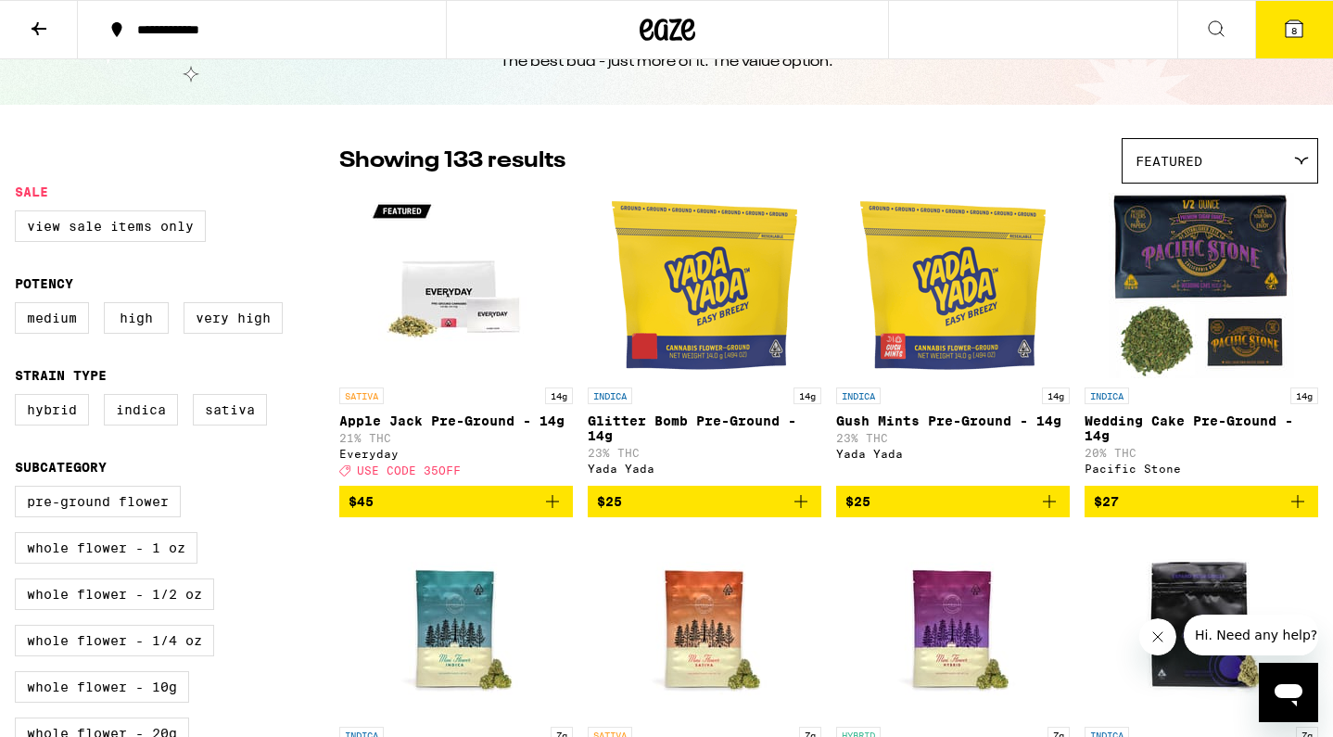
scroll to position [76, 0]
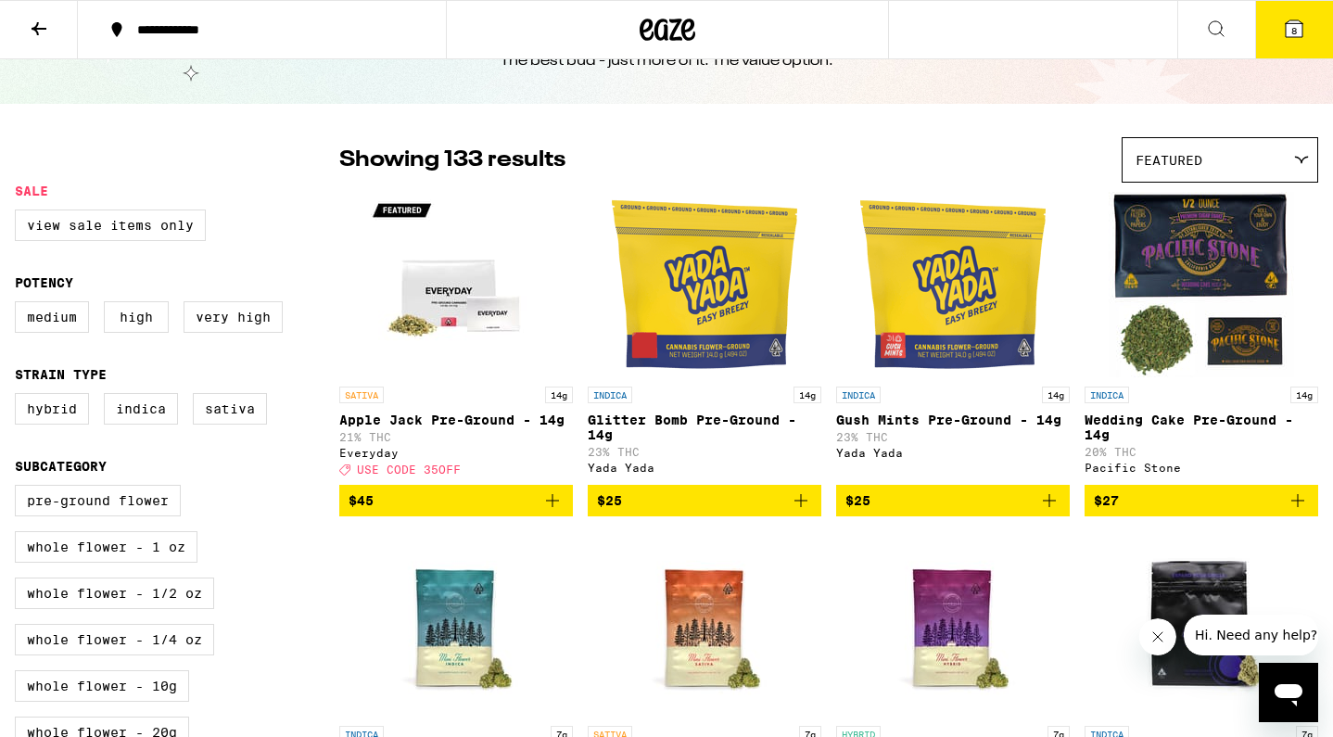
click at [1216, 160] on div "Featured" at bounding box center [1220, 160] width 195 height 44
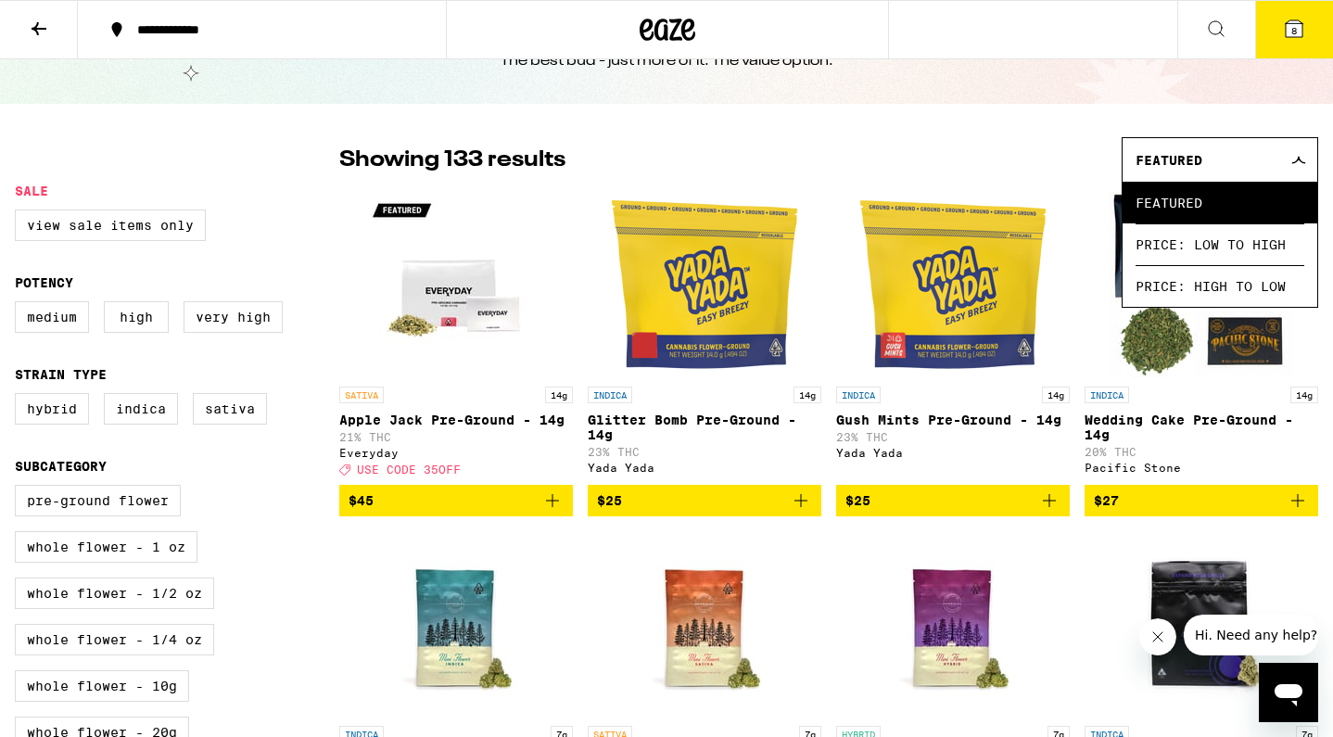
click at [267, 255] on div "View Sale Items Only" at bounding box center [177, 232] width 324 height 46
click at [265, 420] on label "Sativa" at bounding box center [230, 409] width 74 height 32
click at [19, 397] on input "Sativa" at bounding box center [19, 396] width 1 height 1
checkbox input "true"
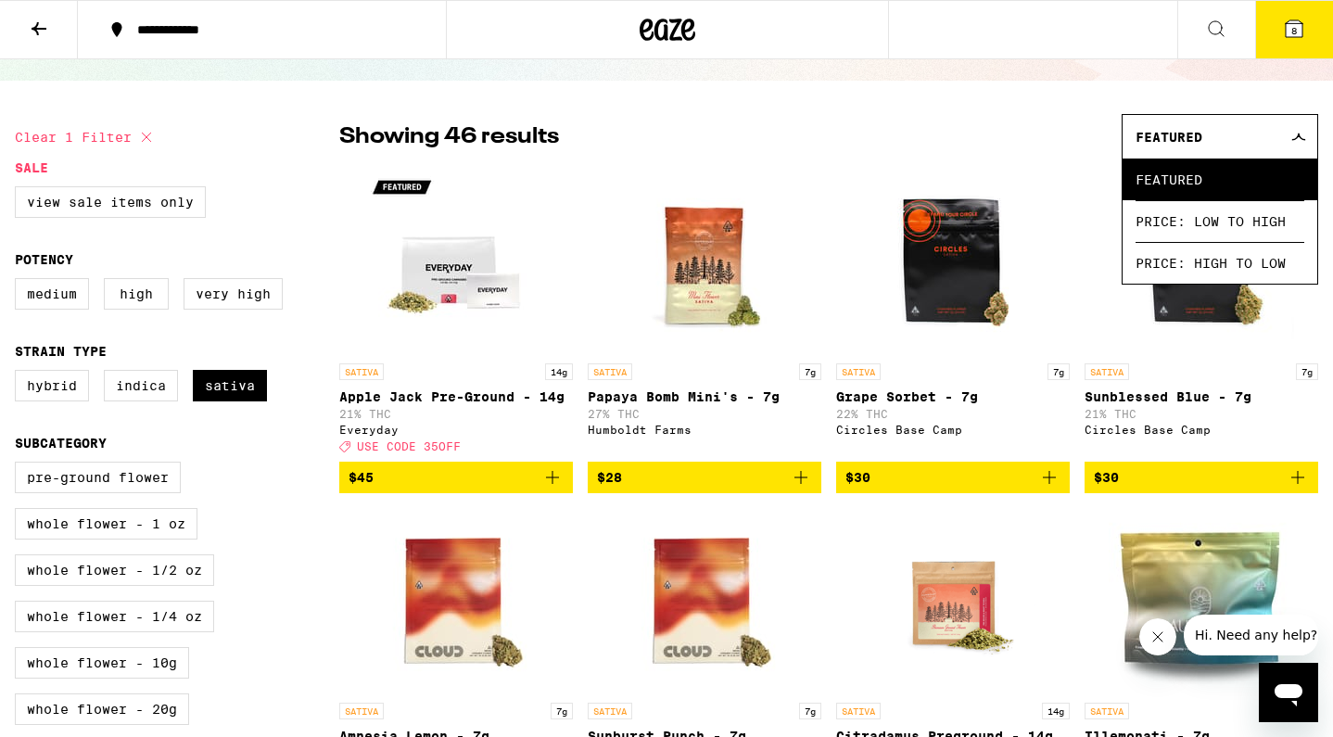
scroll to position [100, 0]
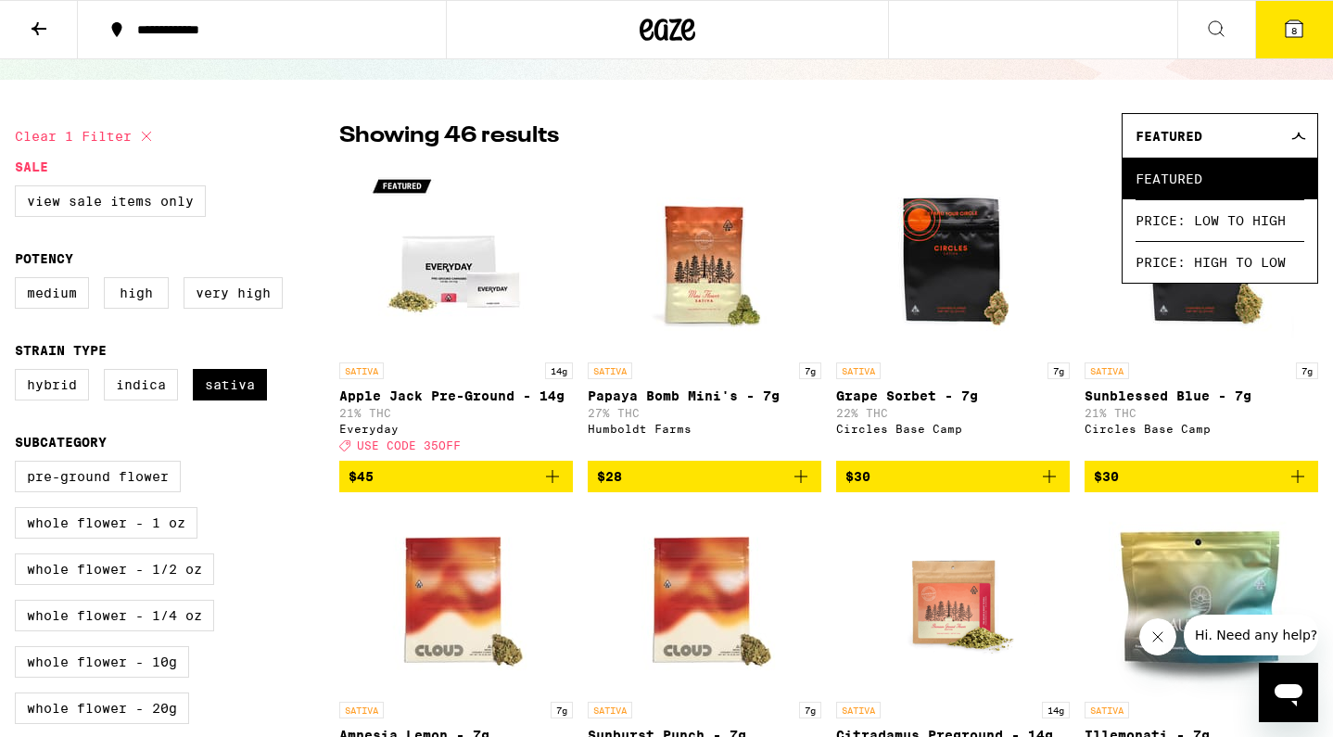
click at [1272, 125] on div "Featured" at bounding box center [1220, 136] width 195 height 44
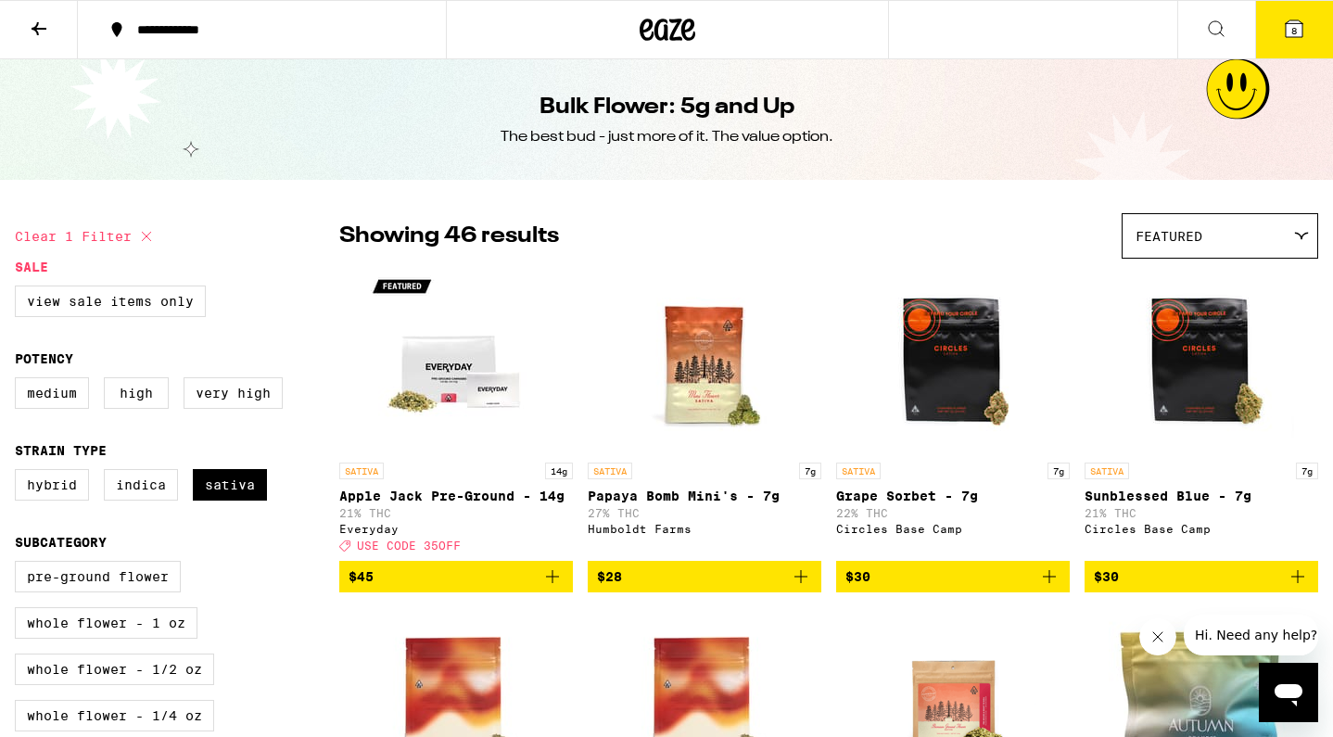
scroll to position [0, 0]
click at [1200, 227] on div "Featured" at bounding box center [1220, 236] width 195 height 44
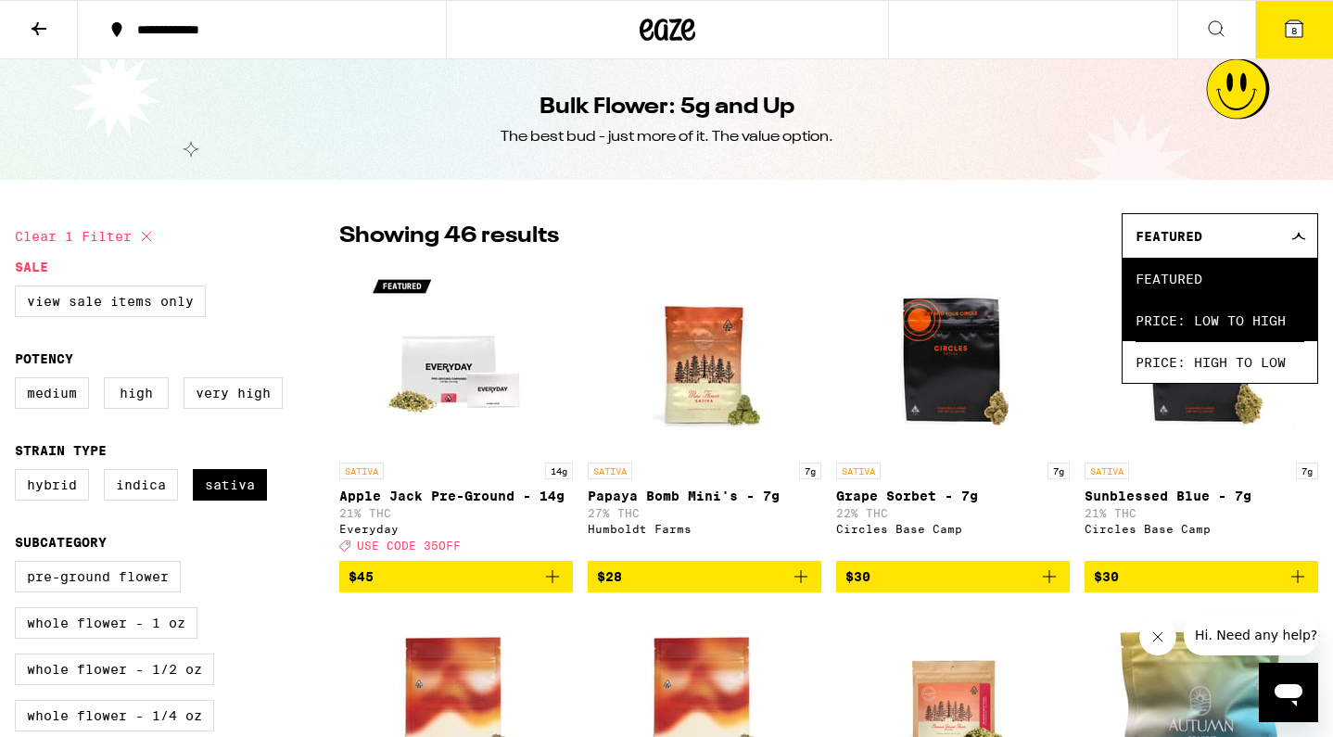
click at [1195, 314] on span "Price: Low to High" at bounding box center [1220, 320] width 169 height 42
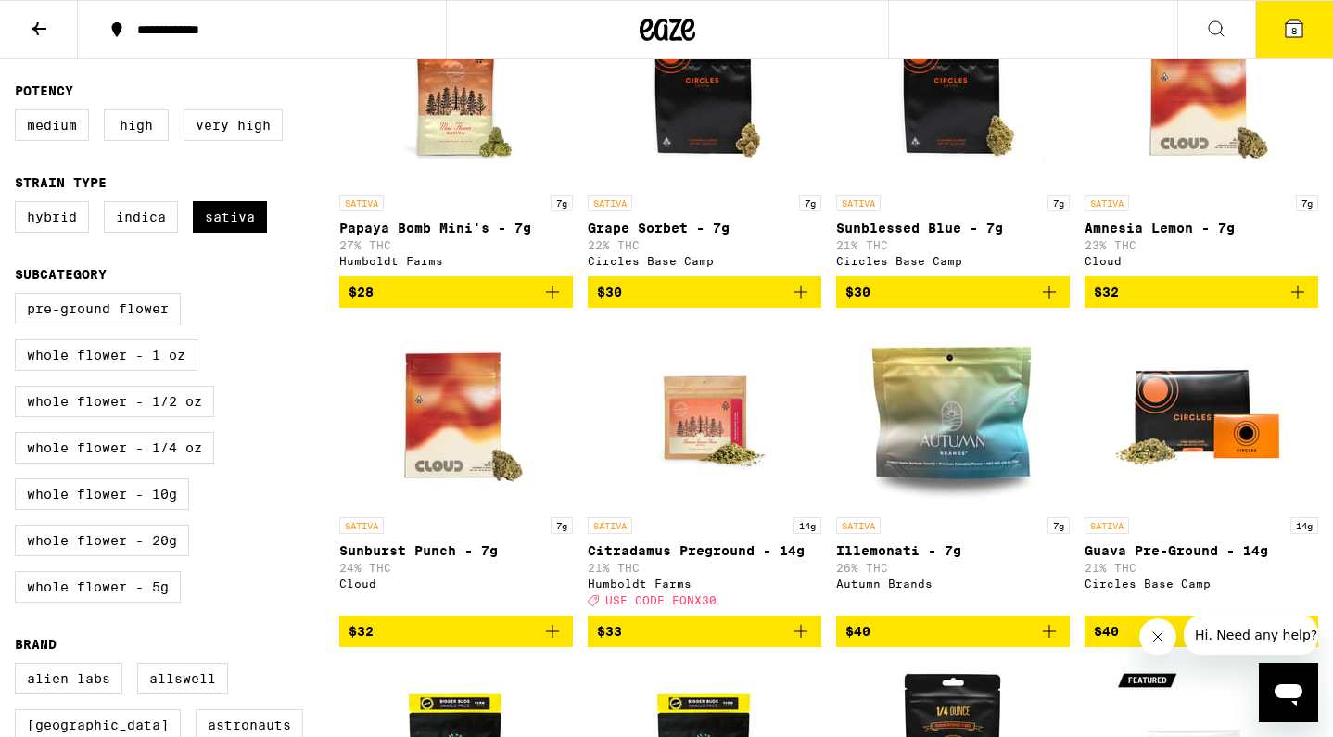
scroll to position [289, 0]
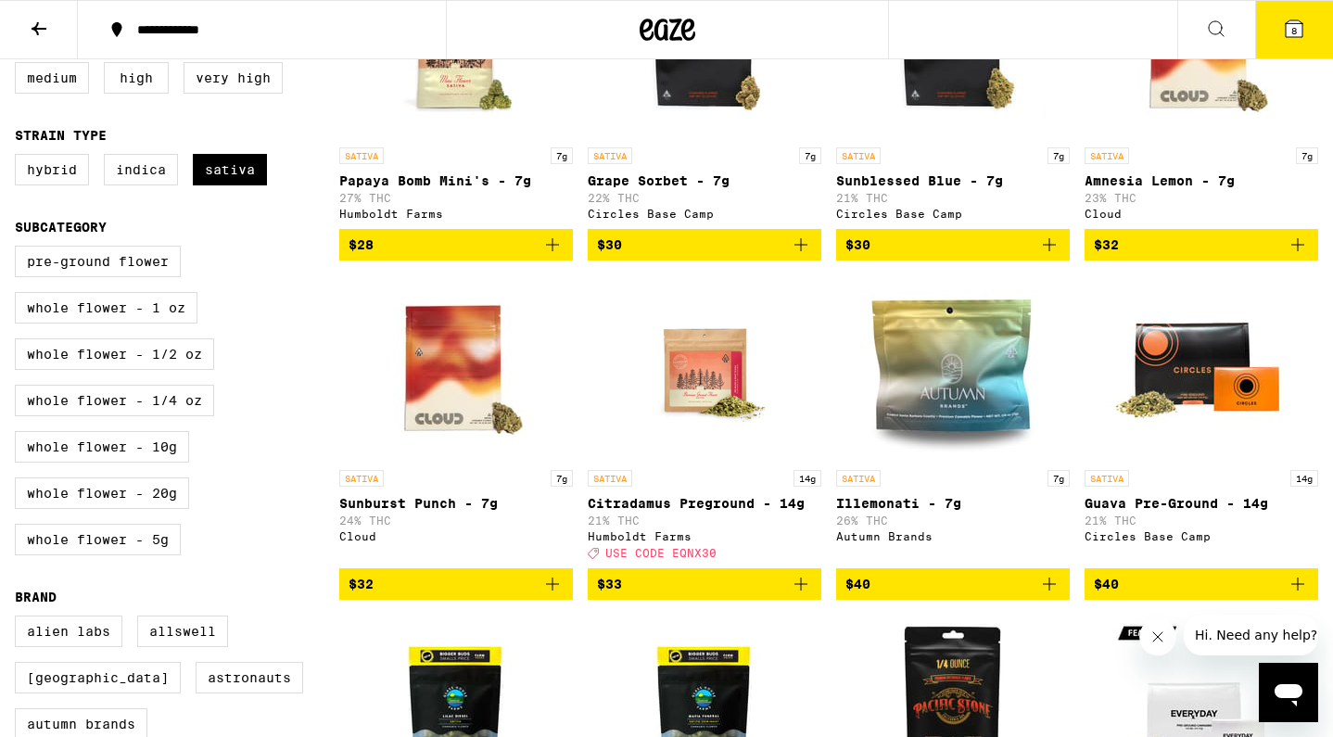
scroll to position [368, 0]
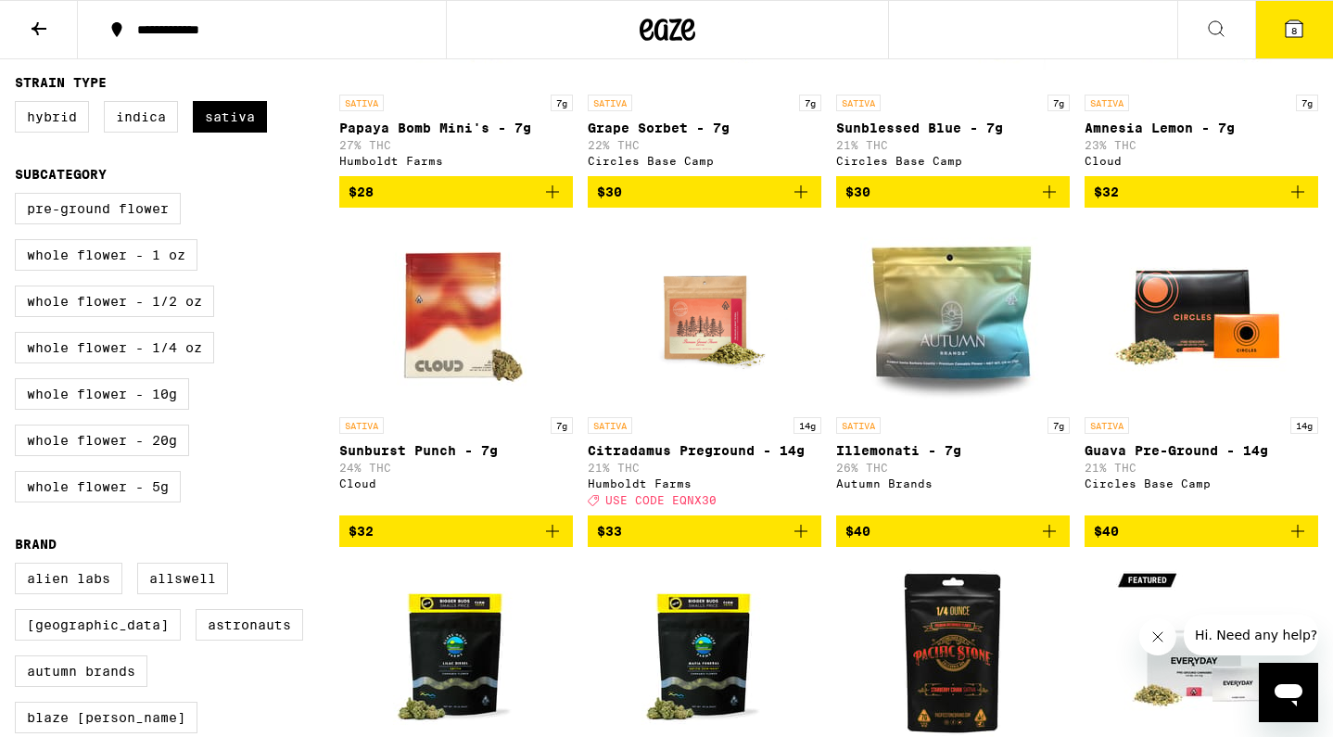
click at [796, 542] on icon "Add to bag" at bounding box center [801, 531] width 22 height 22
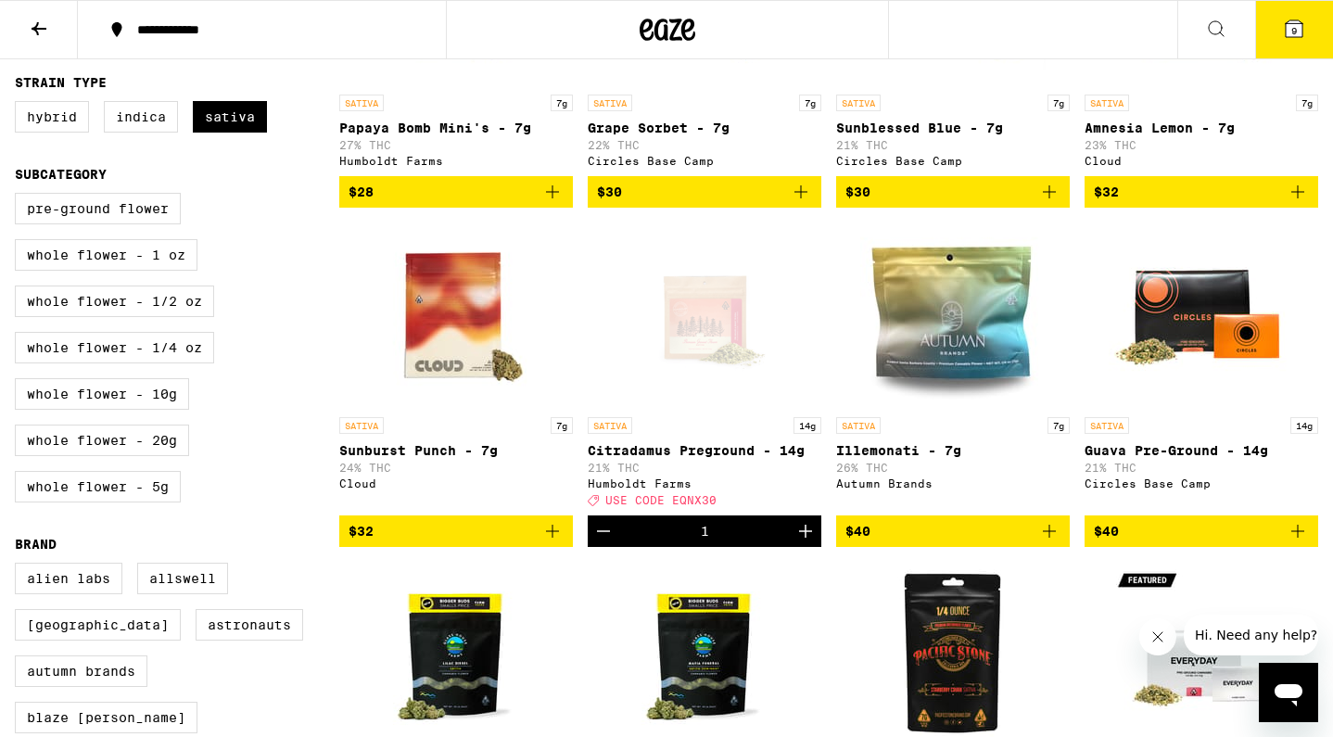
drag, startPoint x: 1303, startPoint y: 551, endPoint x: 1064, endPoint y: 457, distance: 256.8
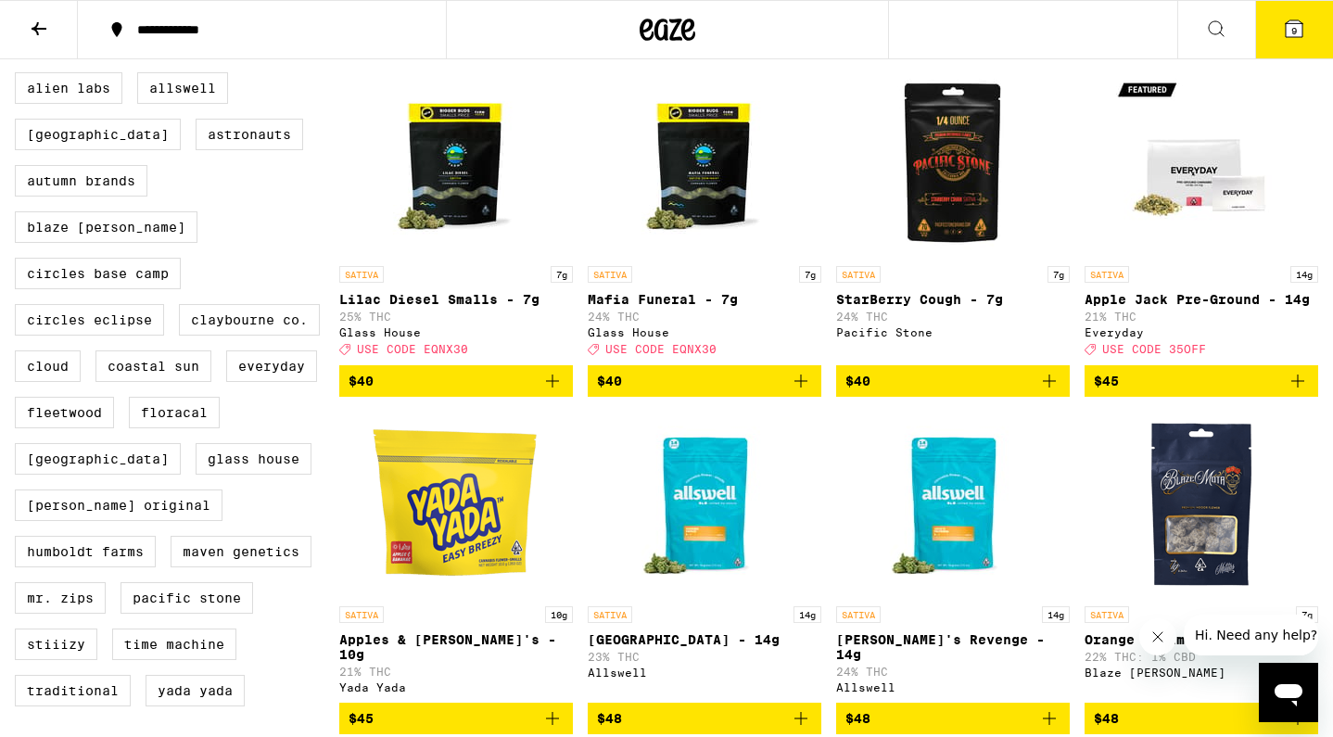
scroll to position [859, 0]
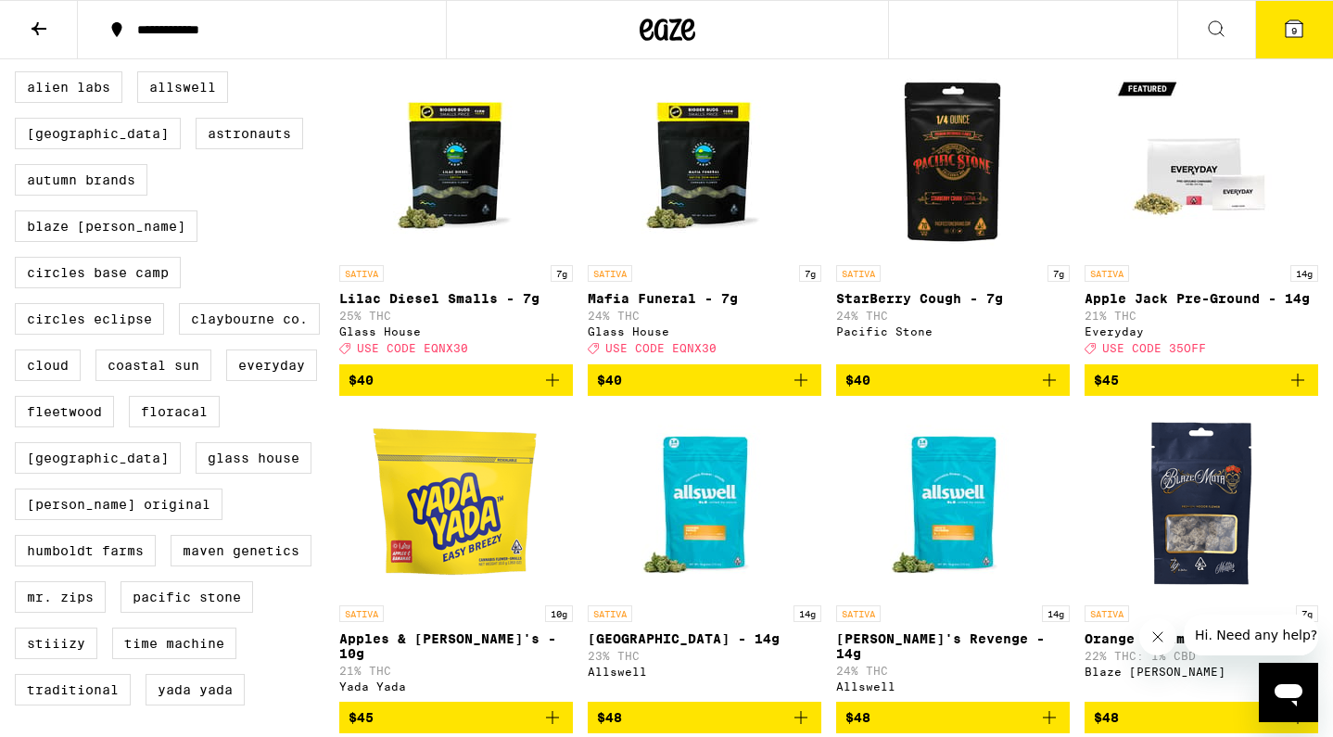
click at [1300, 391] on icon "Add to bag" at bounding box center [1298, 380] width 22 height 22
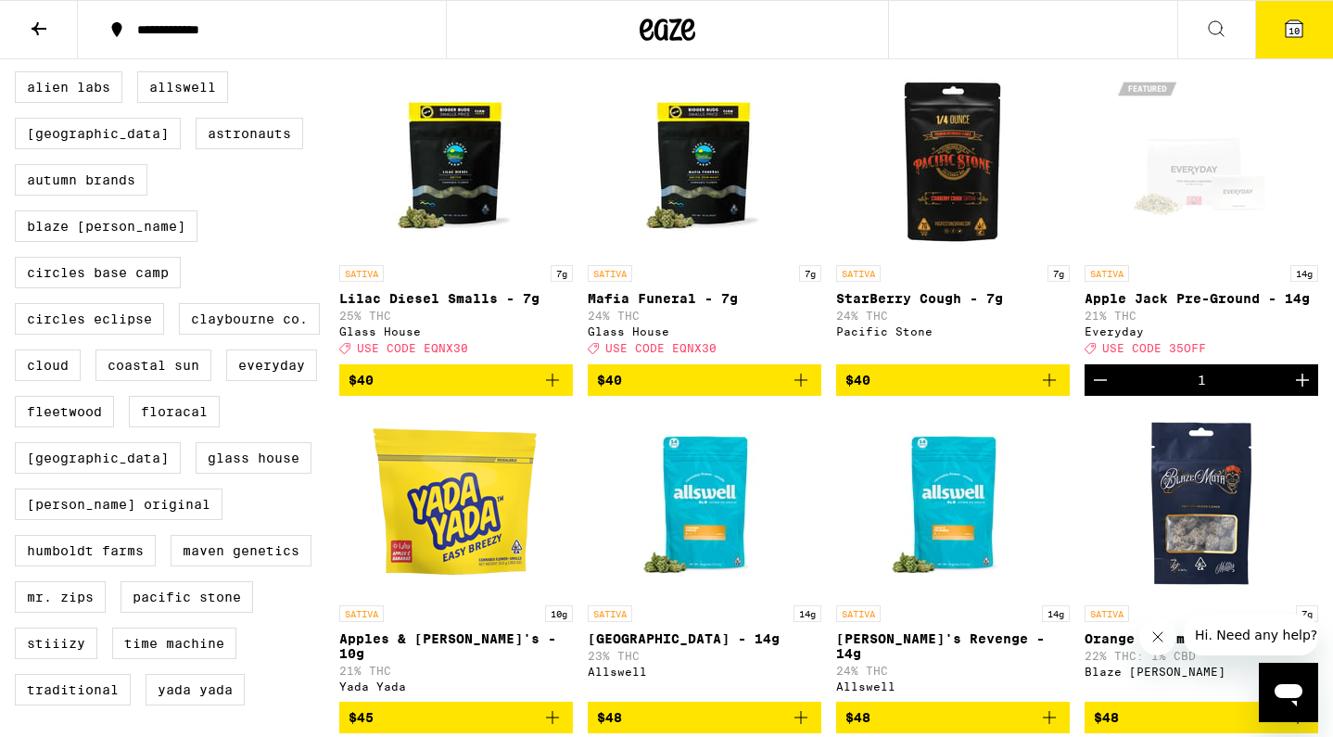
click at [1285, 35] on icon at bounding box center [1294, 29] width 22 height 22
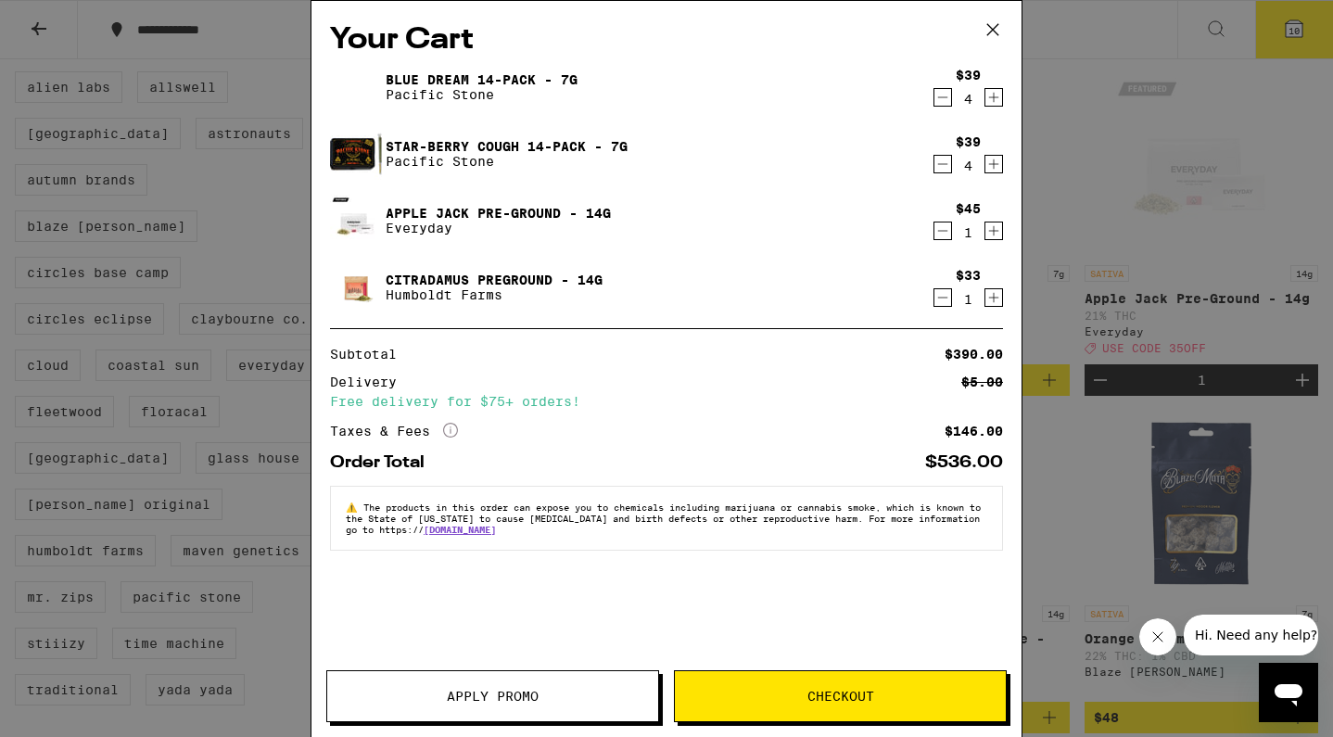
click at [409, 699] on span "Apply Promo" at bounding box center [492, 696] width 331 height 13
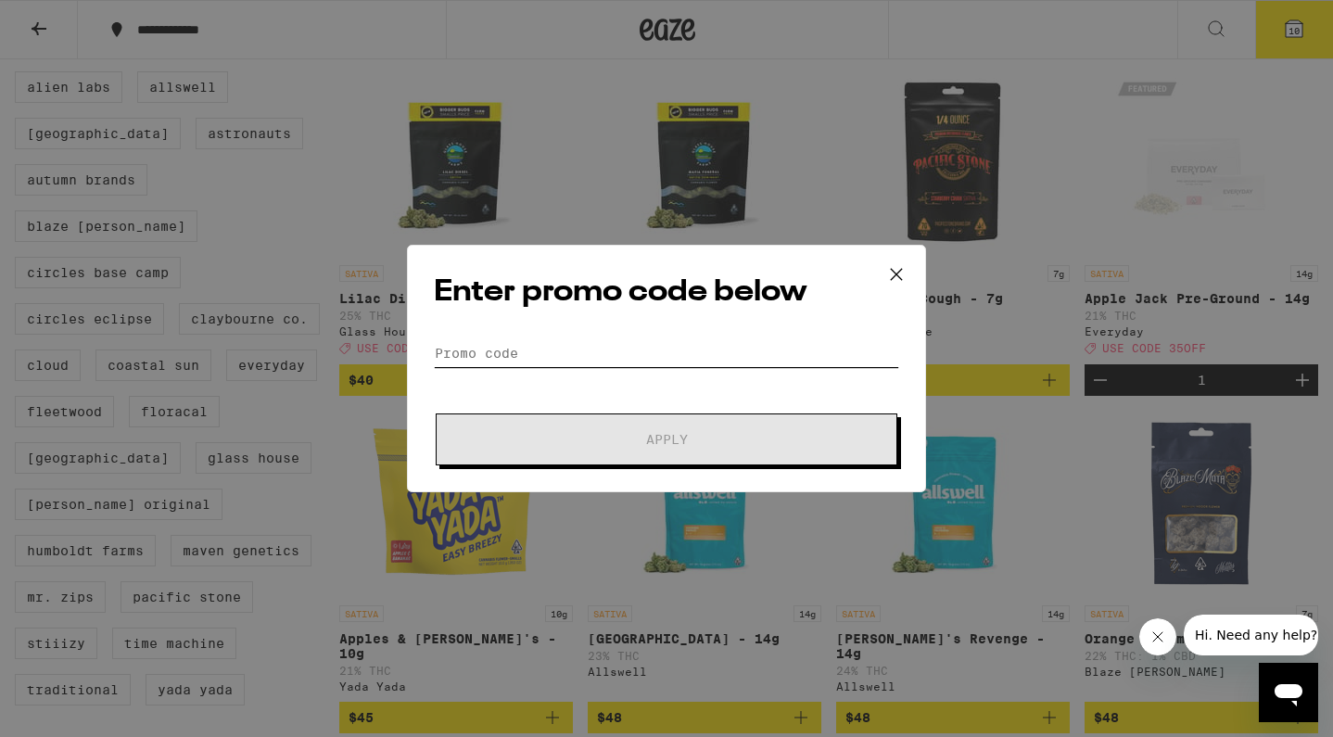
click at [509, 358] on input "Promo Code" at bounding box center [666, 353] width 465 height 28
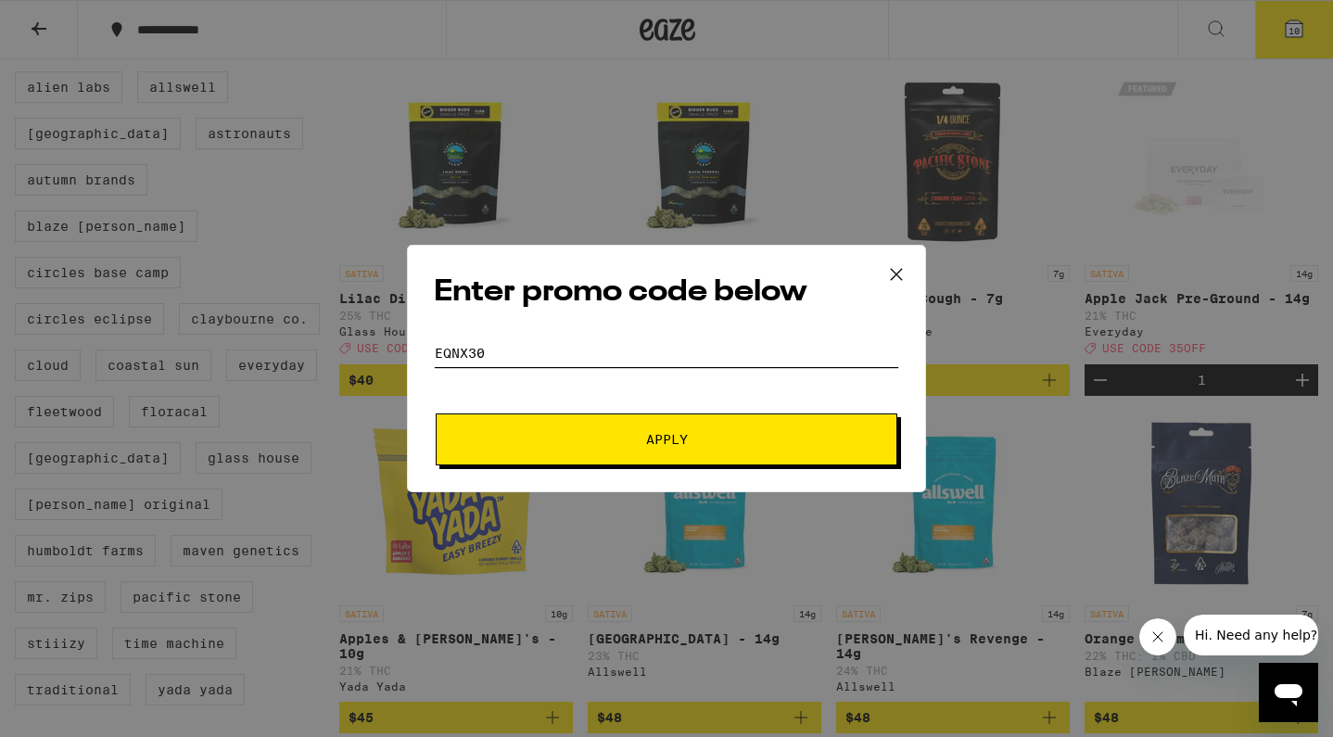
type input "EQNX30"
click at [646, 403] on form "Promo Code EQNX30 Apply" at bounding box center [666, 402] width 465 height 126
click at [634, 426] on button "Apply" at bounding box center [667, 439] width 462 height 52
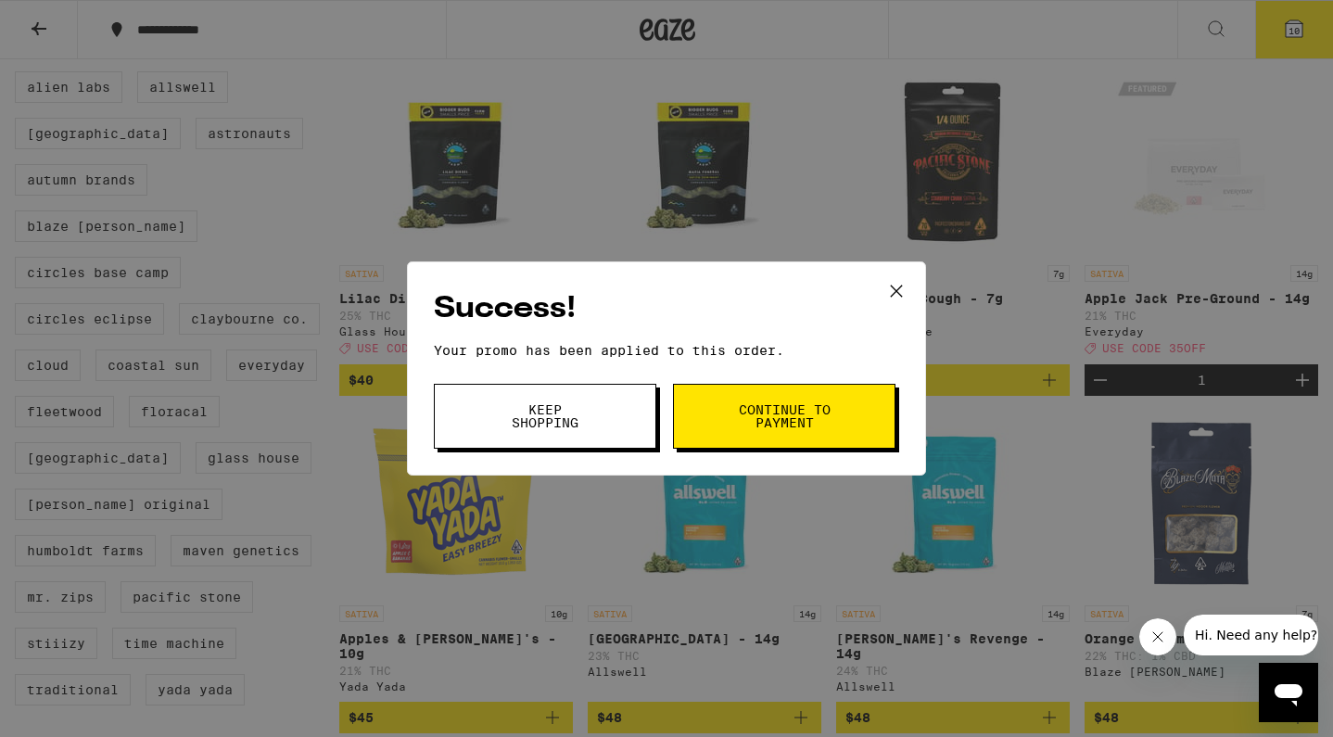
click at [806, 429] on span "Continue to payment" at bounding box center [784, 416] width 95 height 26
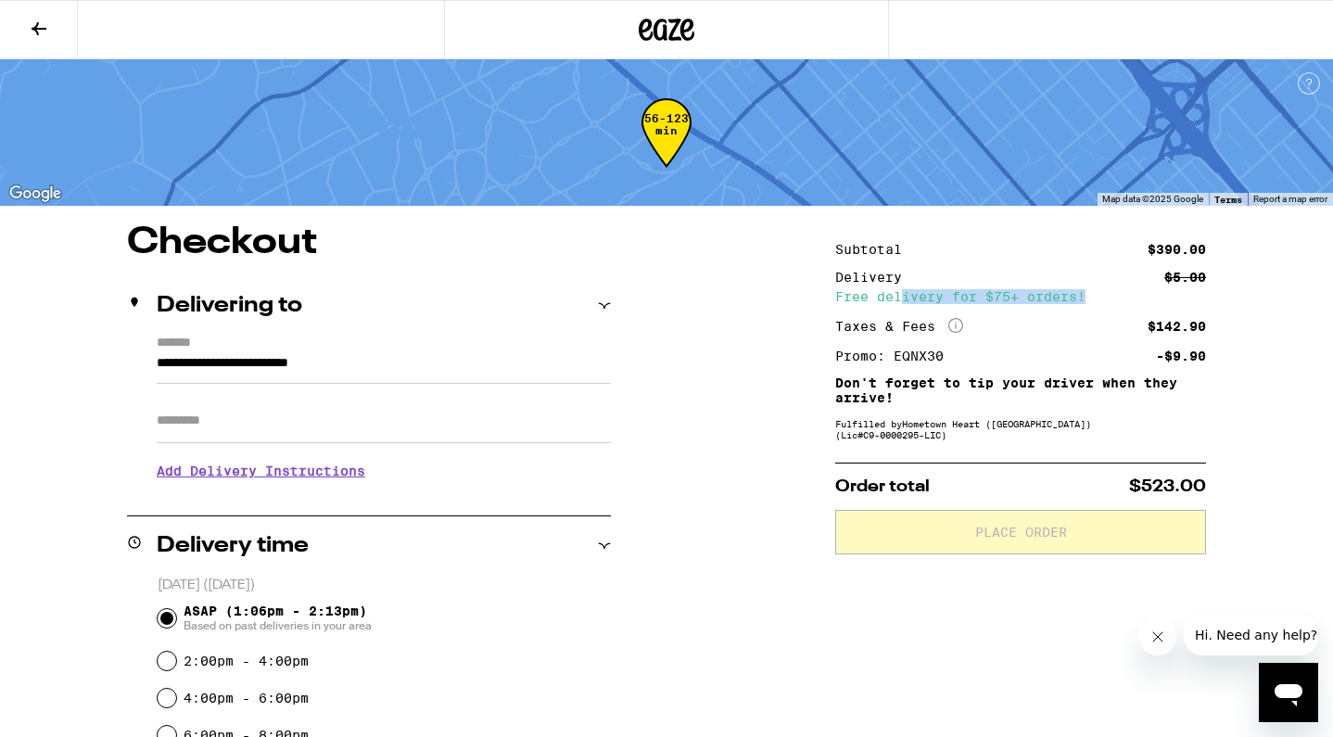
drag, startPoint x: 906, startPoint y: 299, endPoint x: 1173, endPoint y: 299, distance: 267.0
click at [1173, 299] on div "Free delivery for $75+ orders!" at bounding box center [1020, 296] width 371 height 13
click at [1008, 310] on div "Subtotal $390.00 Delivery $5.00 Free delivery for $75+ orders! Taxes & Fees Mor…" at bounding box center [1020, 303] width 371 height 120
click at [1046, 290] on div "Free delivery for $75+ orders!" at bounding box center [1020, 296] width 371 height 13
click at [852, 248] on div "Subtotal" at bounding box center [875, 249] width 80 height 13
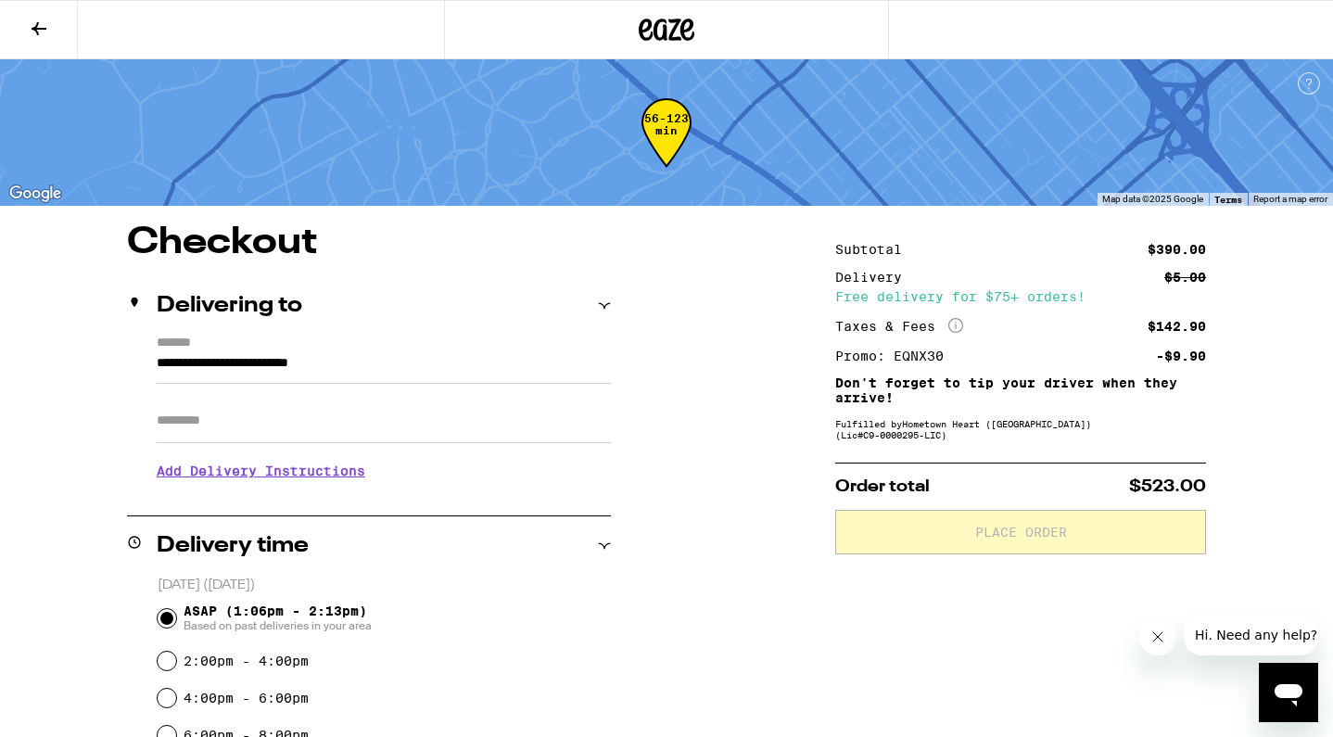
click at [958, 320] on icon "More Info" at bounding box center [955, 325] width 15 height 15
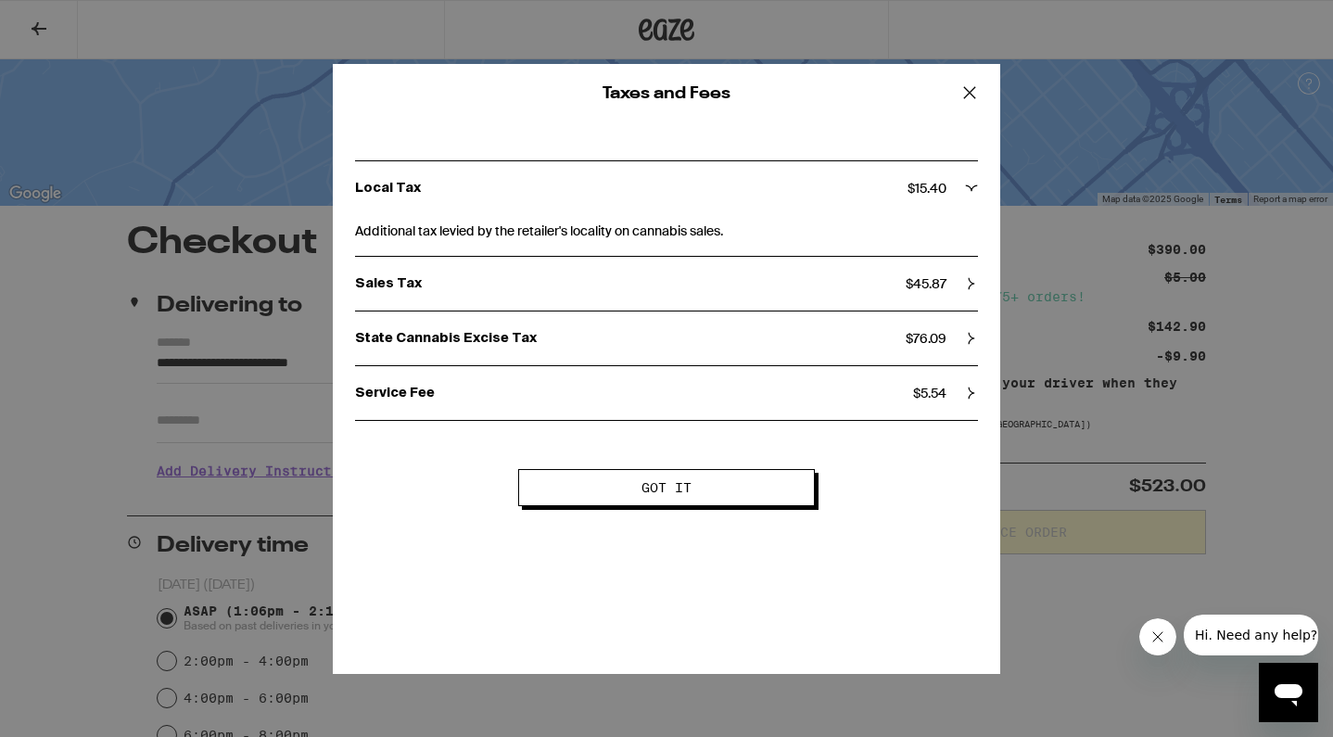
click at [973, 95] on icon at bounding box center [970, 93] width 28 height 28
